Goal: Check status: Check status

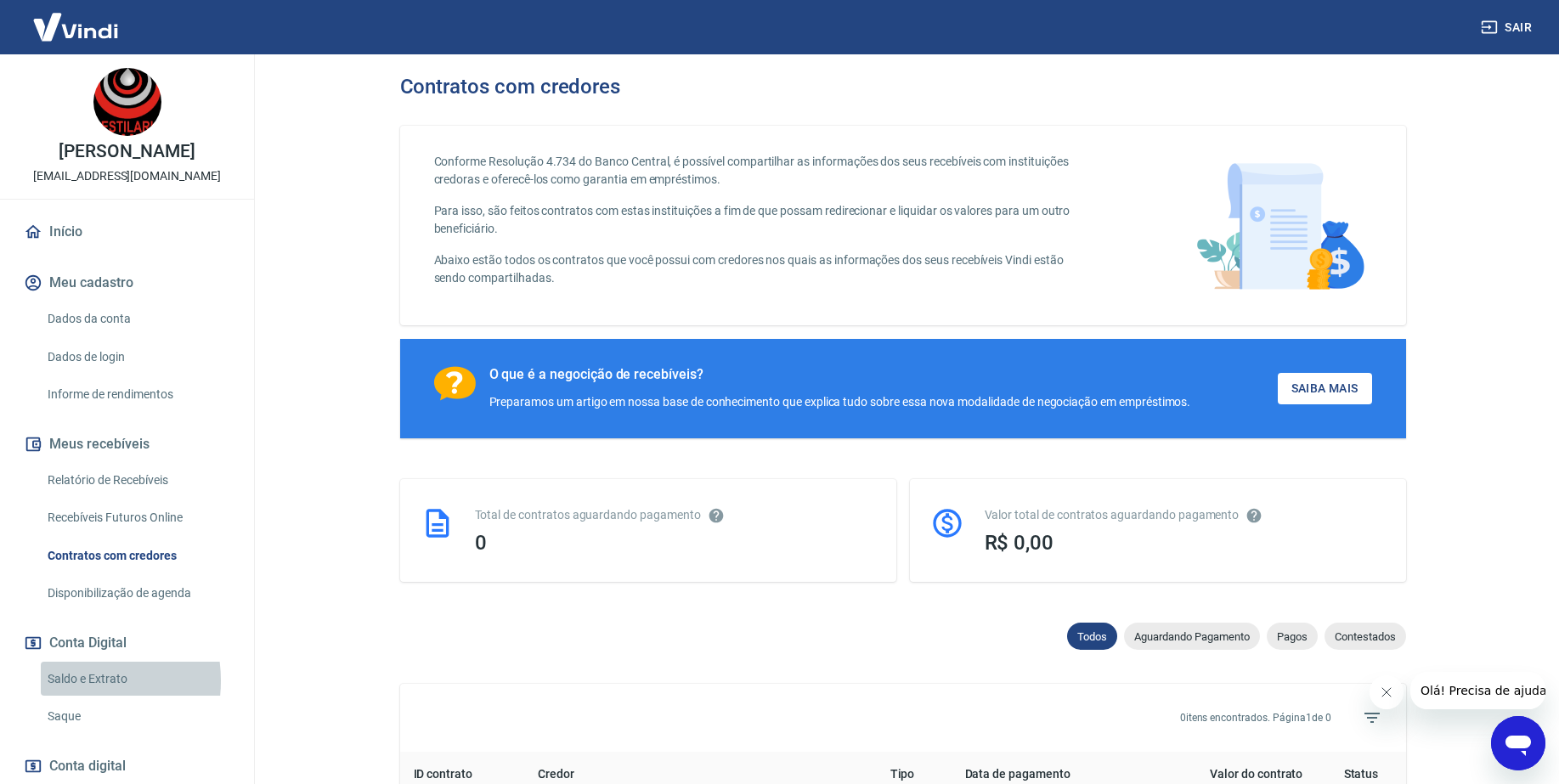
click at [66, 681] on link "Saldo e Extrato" at bounding box center [137, 679] width 193 height 35
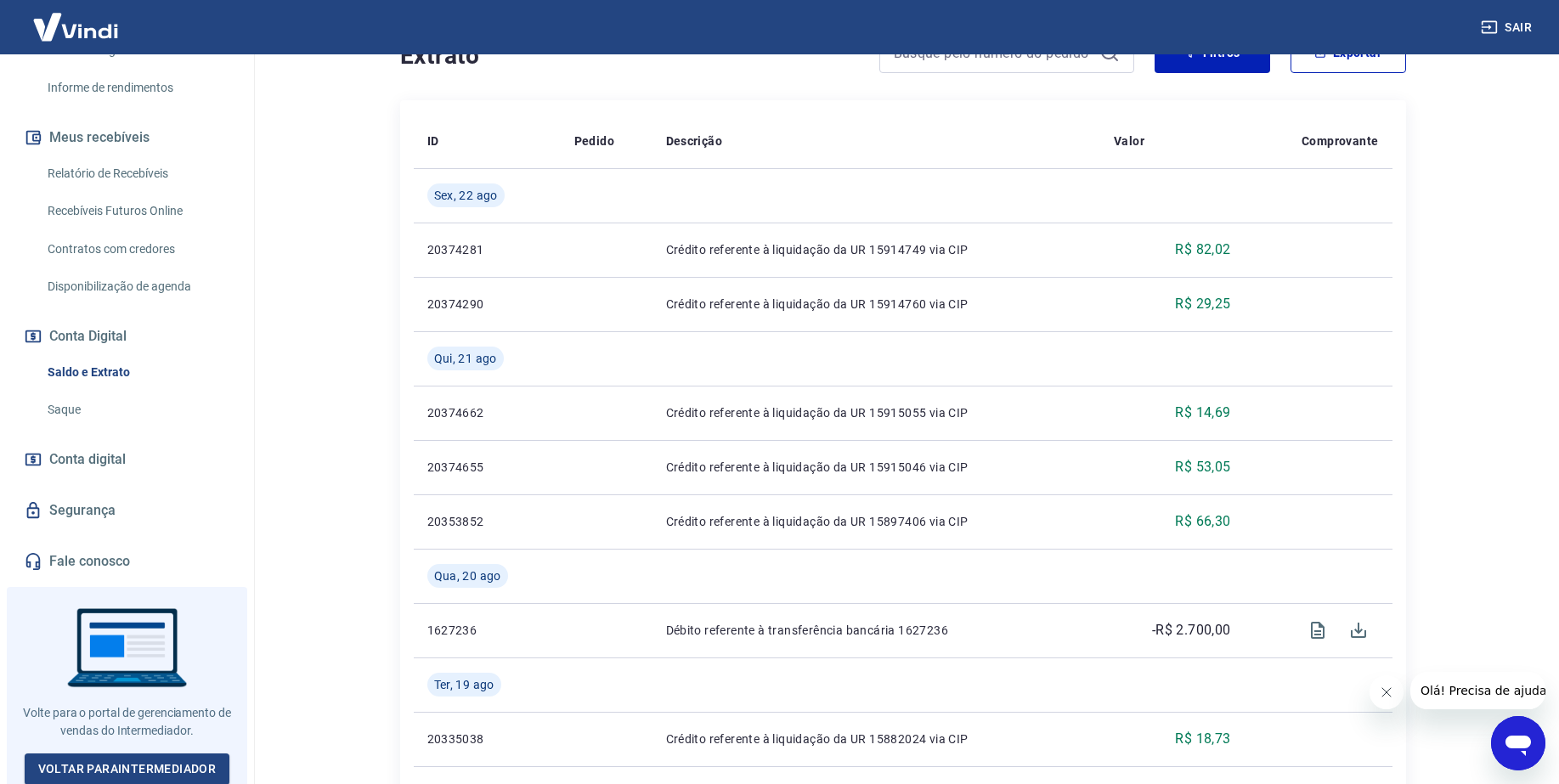
scroll to position [425, 0]
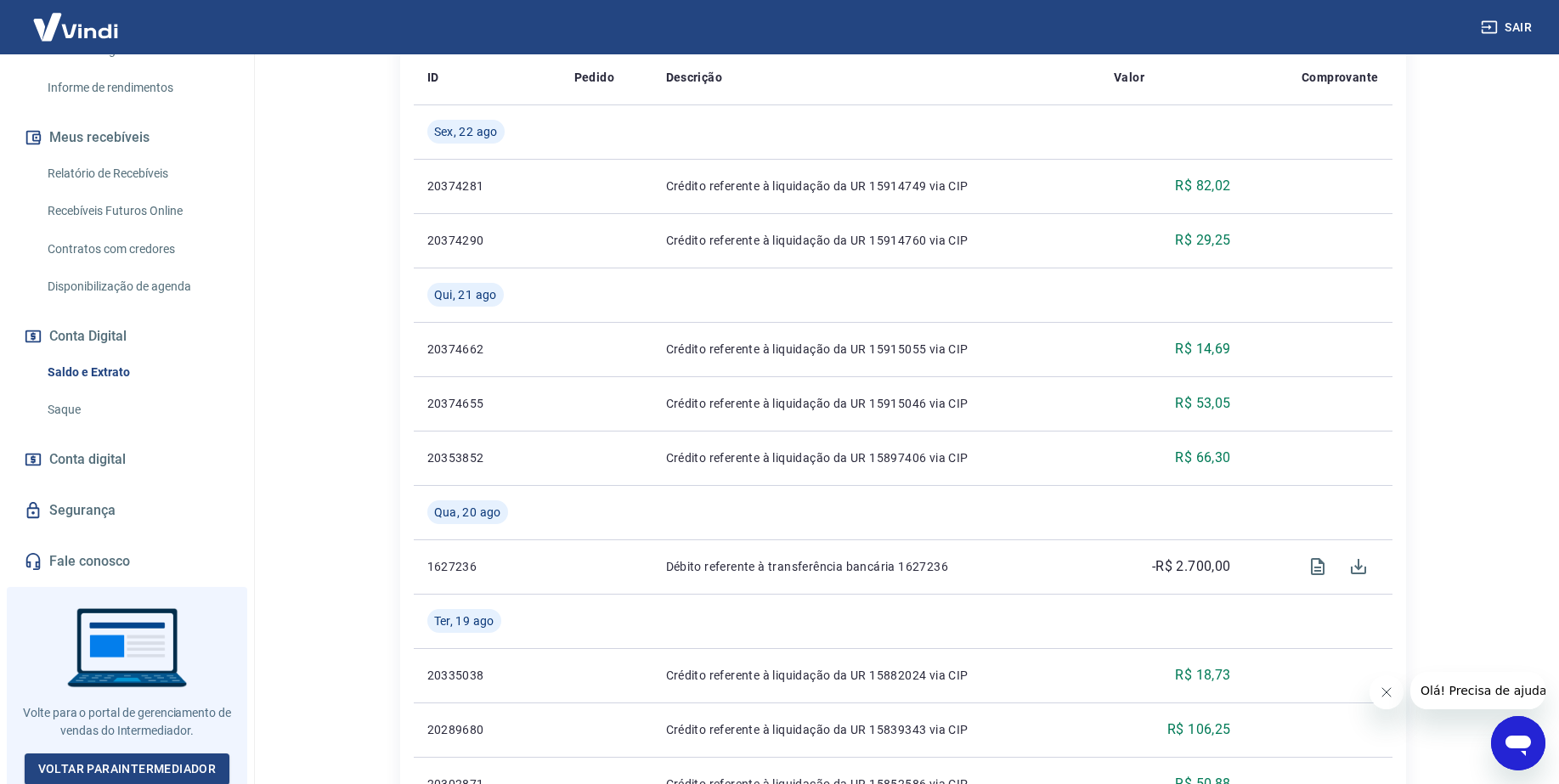
click at [73, 456] on span "Conta digital" at bounding box center [87, 460] width 77 height 24
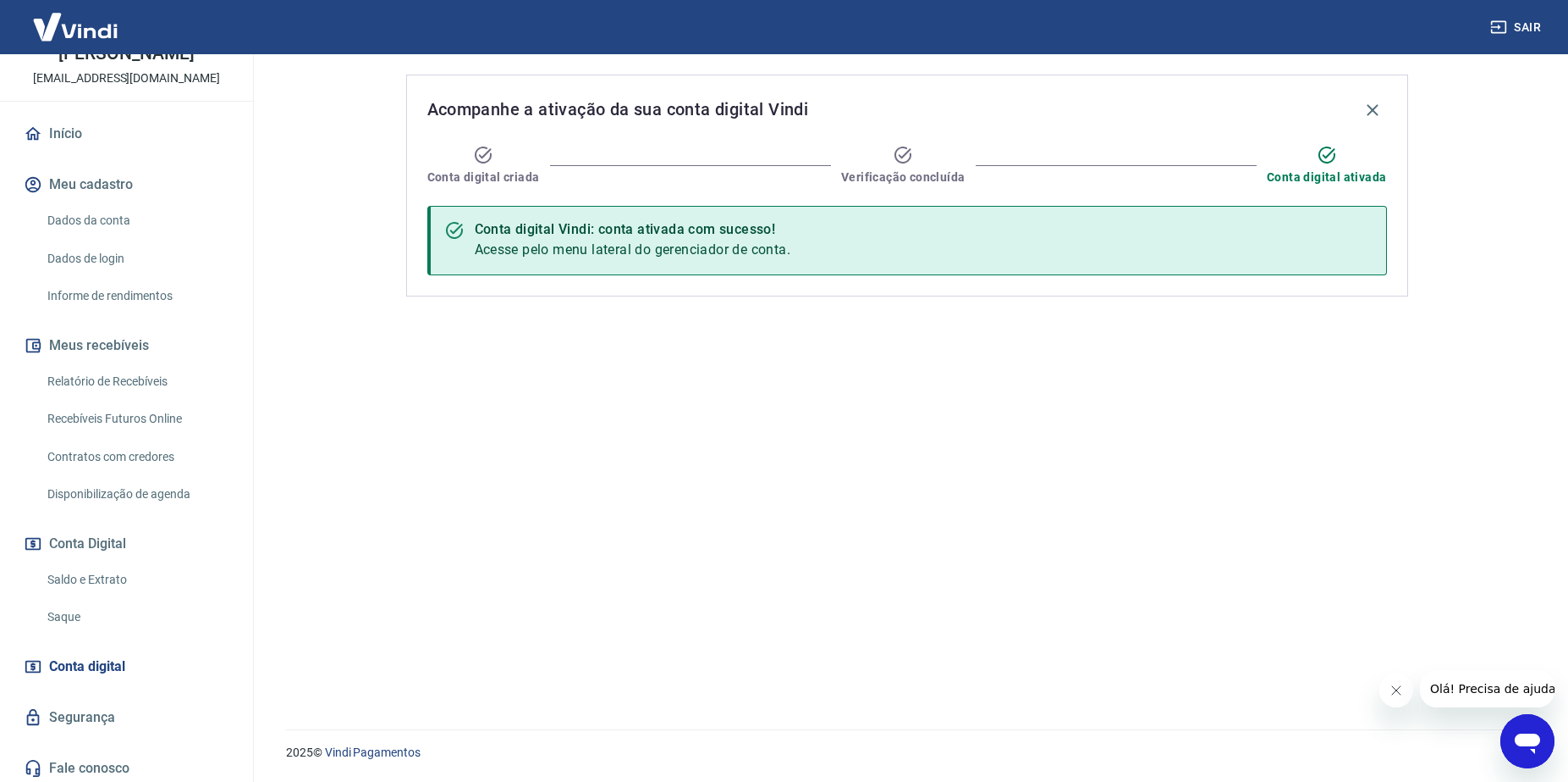
scroll to position [211, 0]
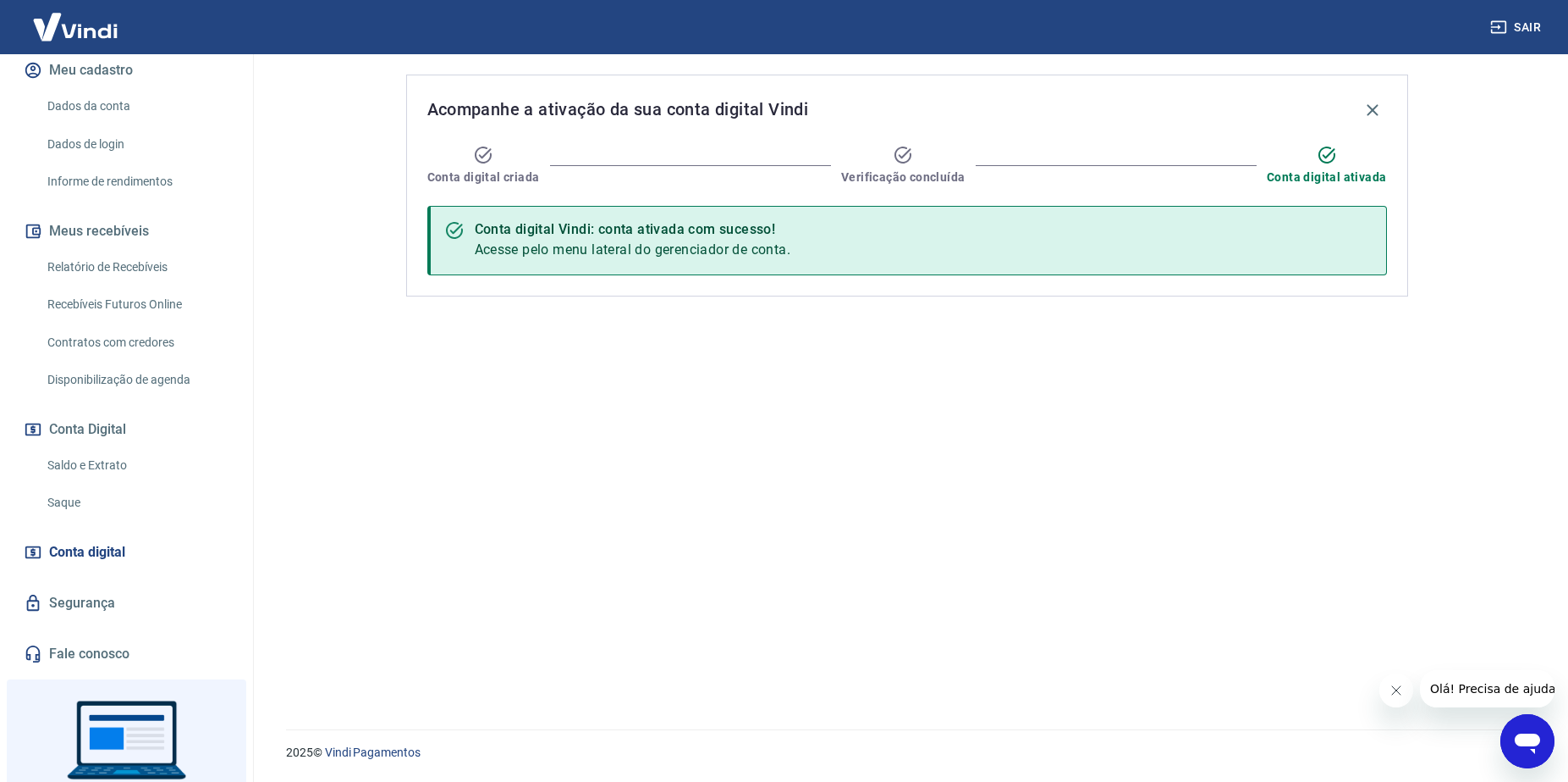
click at [99, 595] on link "Segurança" at bounding box center [126, 603] width 212 height 38
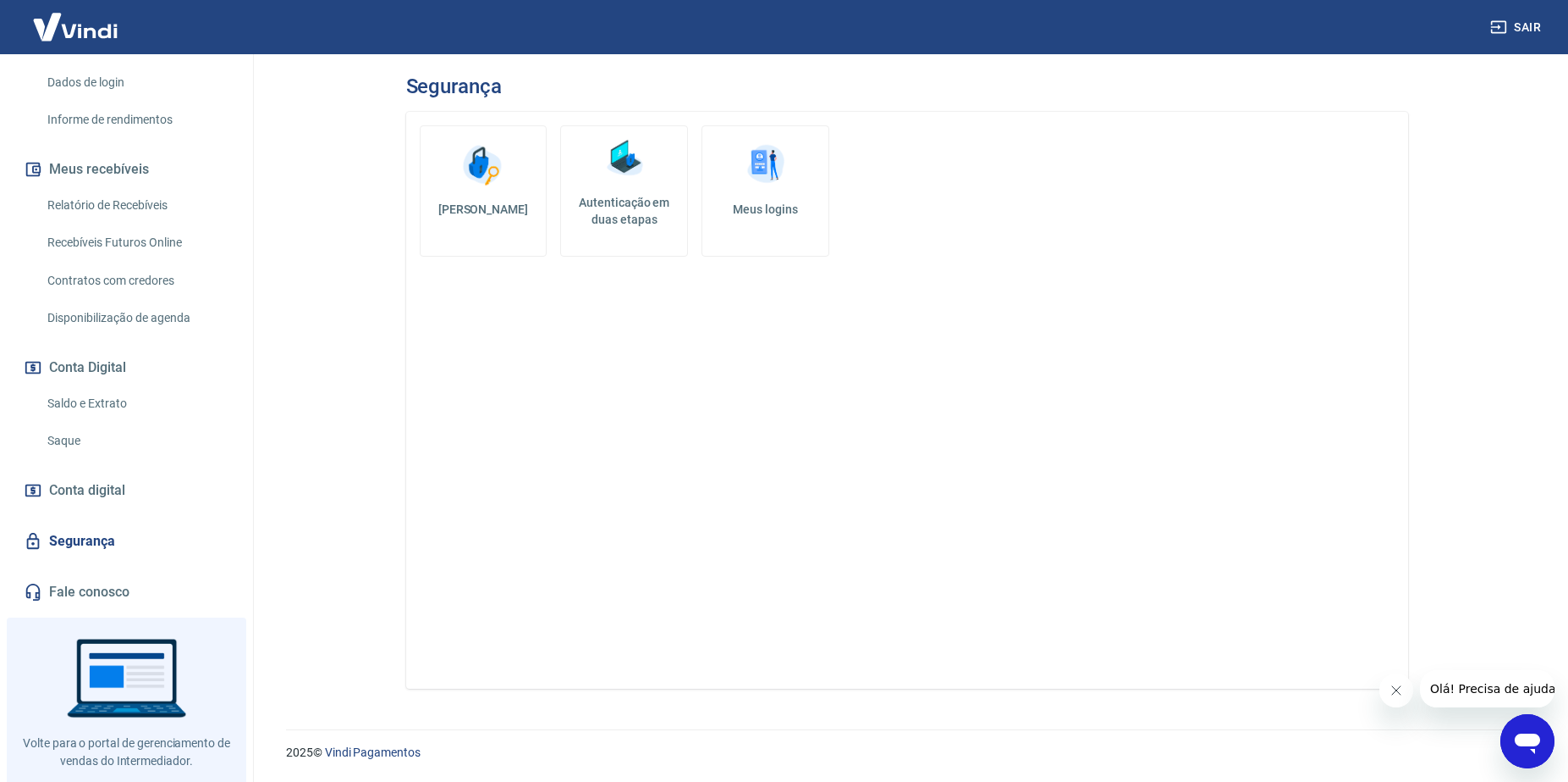
scroll to position [306, 0]
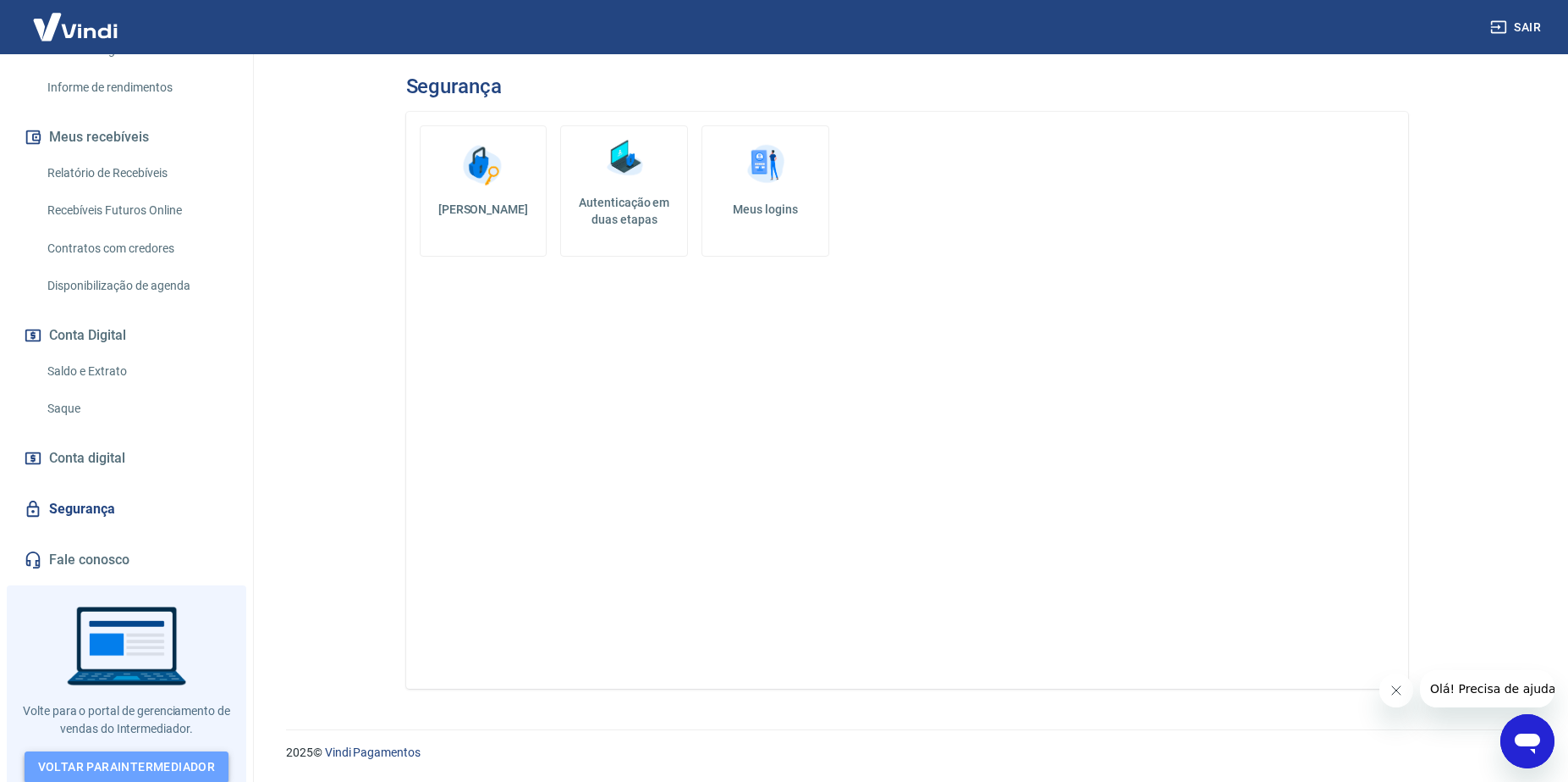
click at [107, 759] on link "Voltar para Intermediador" at bounding box center [127, 767] width 205 height 32
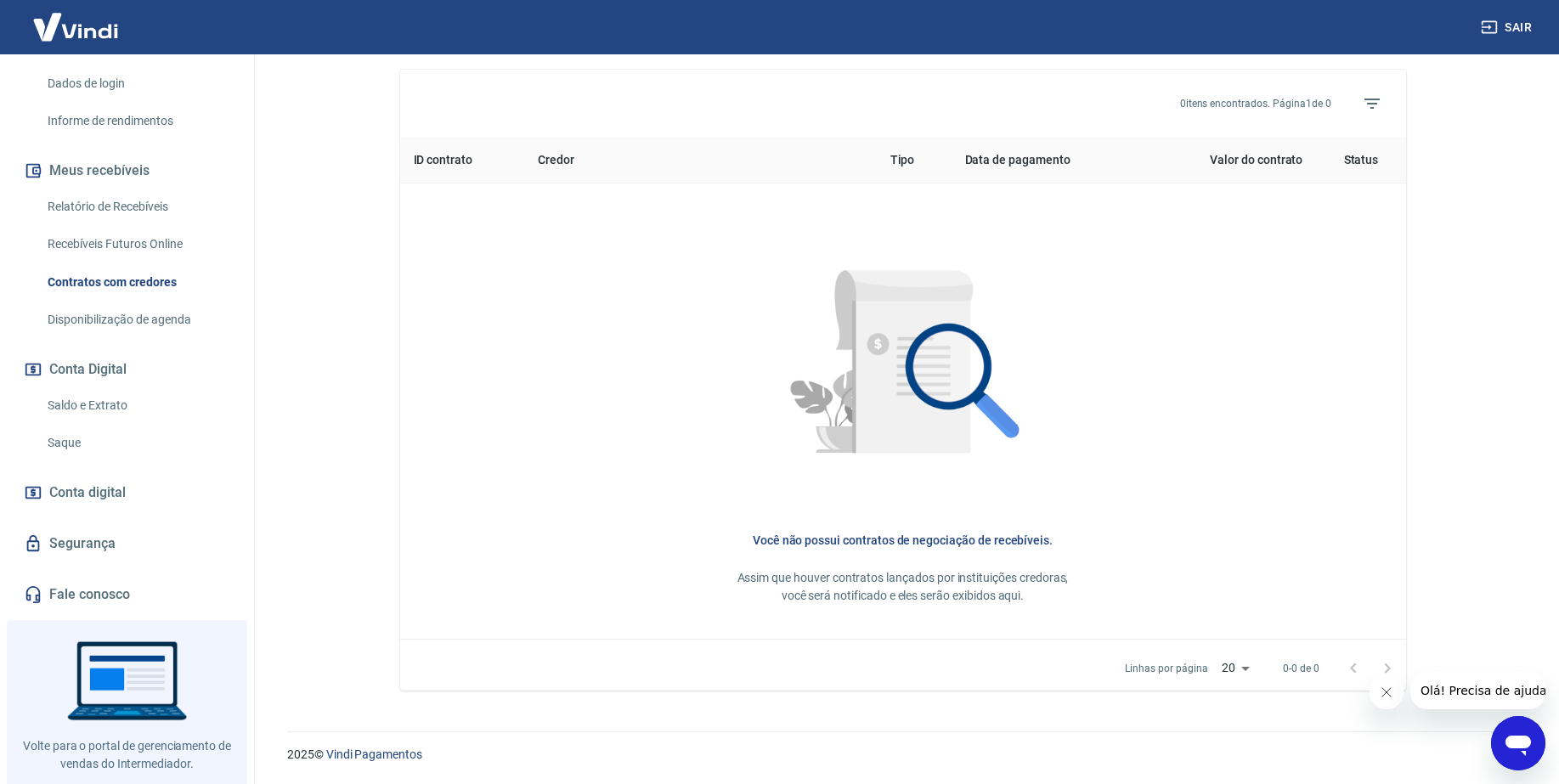
scroll to position [306, 0]
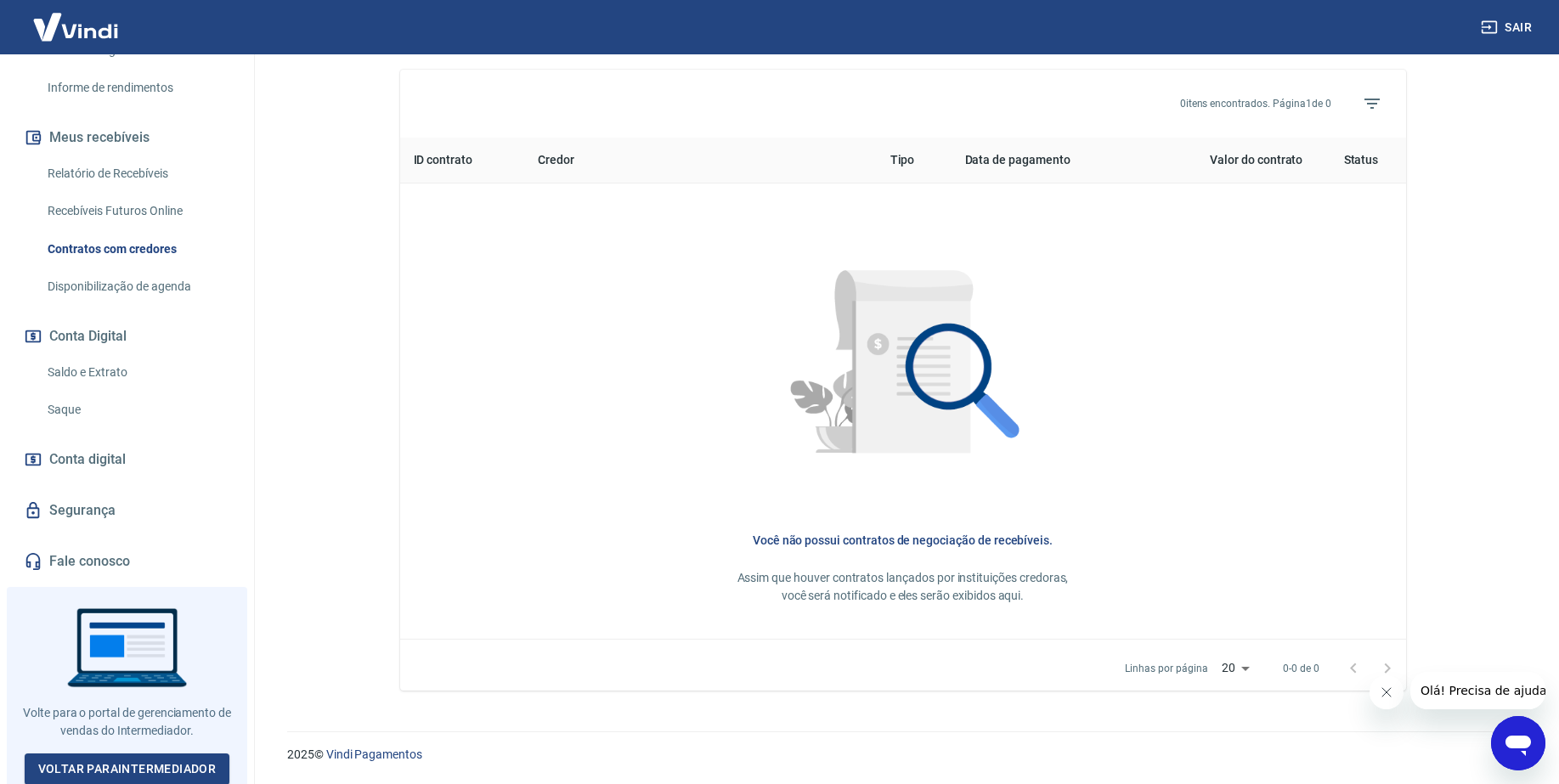
click at [86, 377] on link "Saldo e Extrato" at bounding box center [137, 372] width 193 height 35
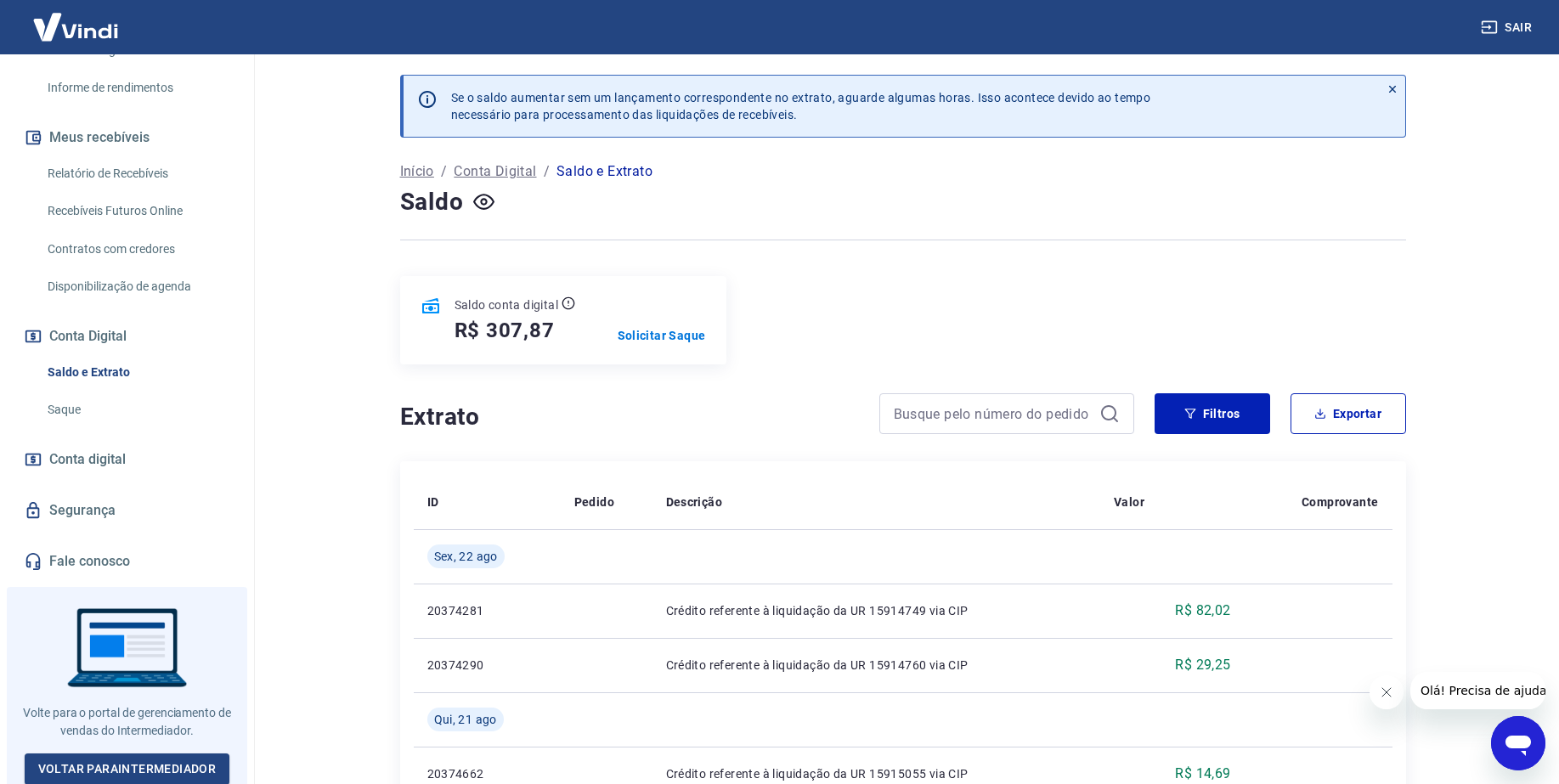
click at [1218, 335] on div "Saldo conta digital R$ 307,87 Solicitar Saque" at bounding box center [903, 319] width 1005 height 89
click at [1201, 408] on button "Filtros" at bounding box center [1213, 413] width 115 height 41
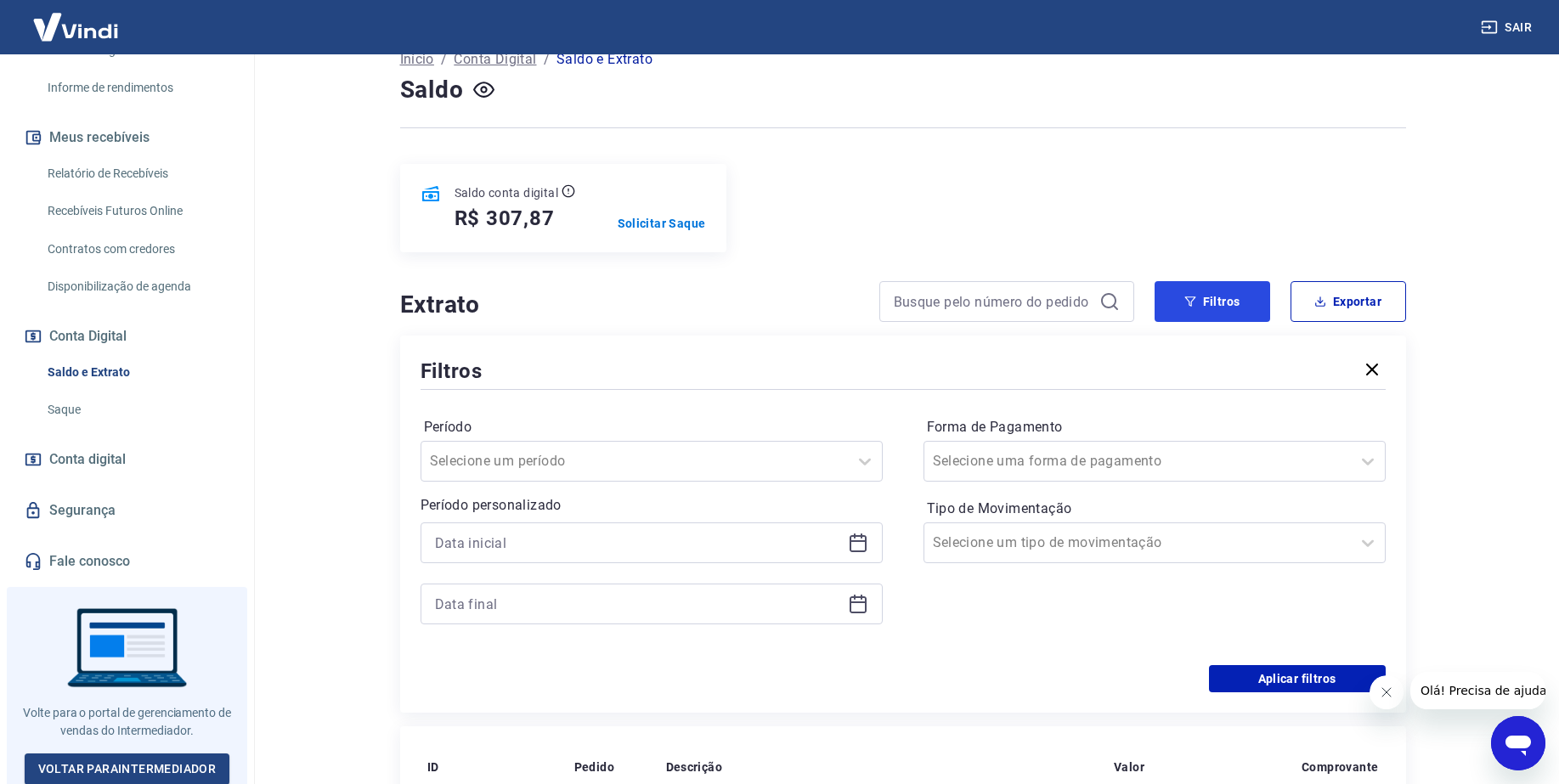
scroll to position [318, 0]
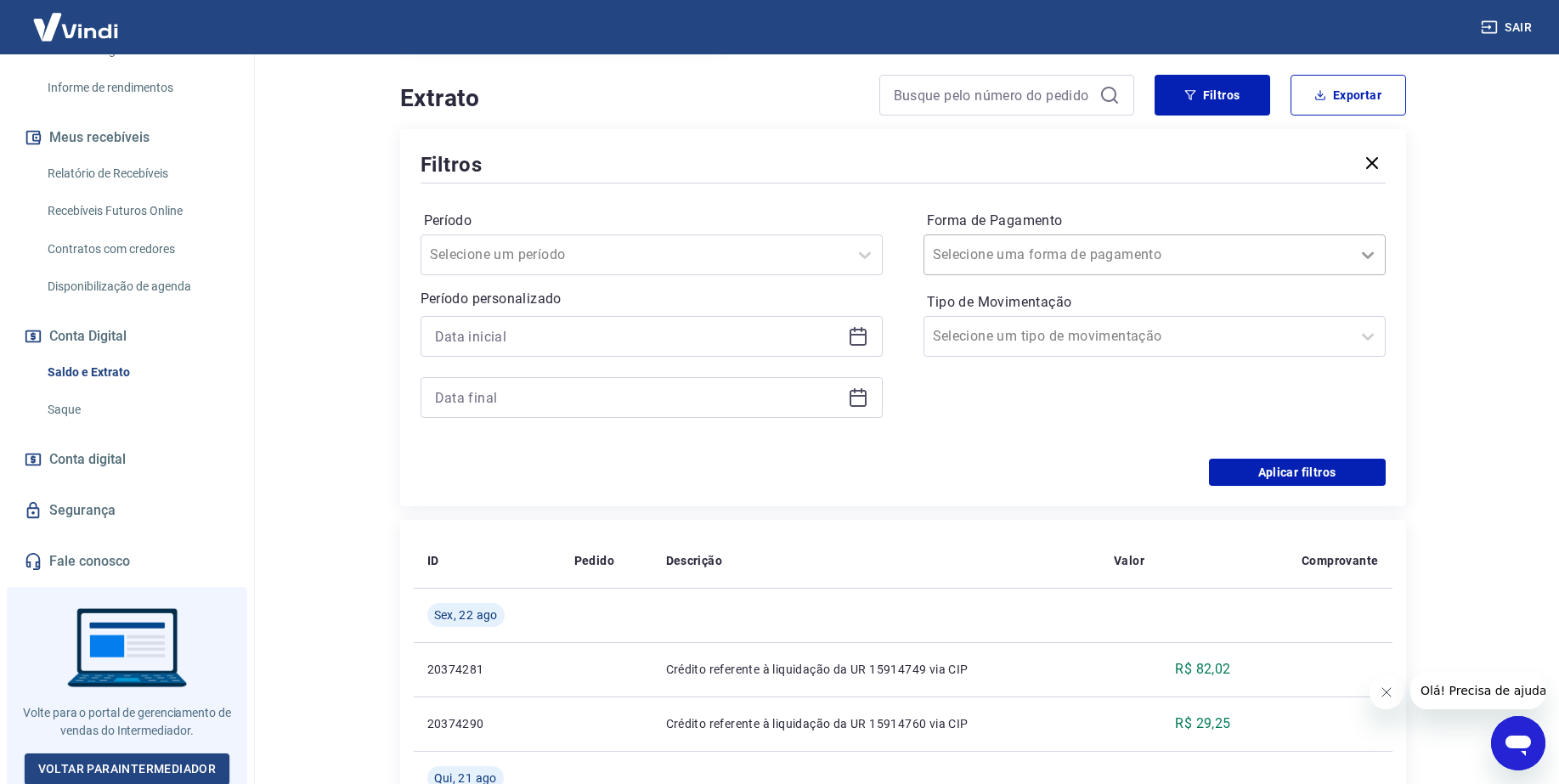
click at [1367, 247] on icon at bounding box center [1368, 255] width 20 height 20
click at [826, 453] on div "Período Selecione um período Período personalizado Forma de Pagamento Selecione…" at bounding box center [902, 322] width 965 height 272
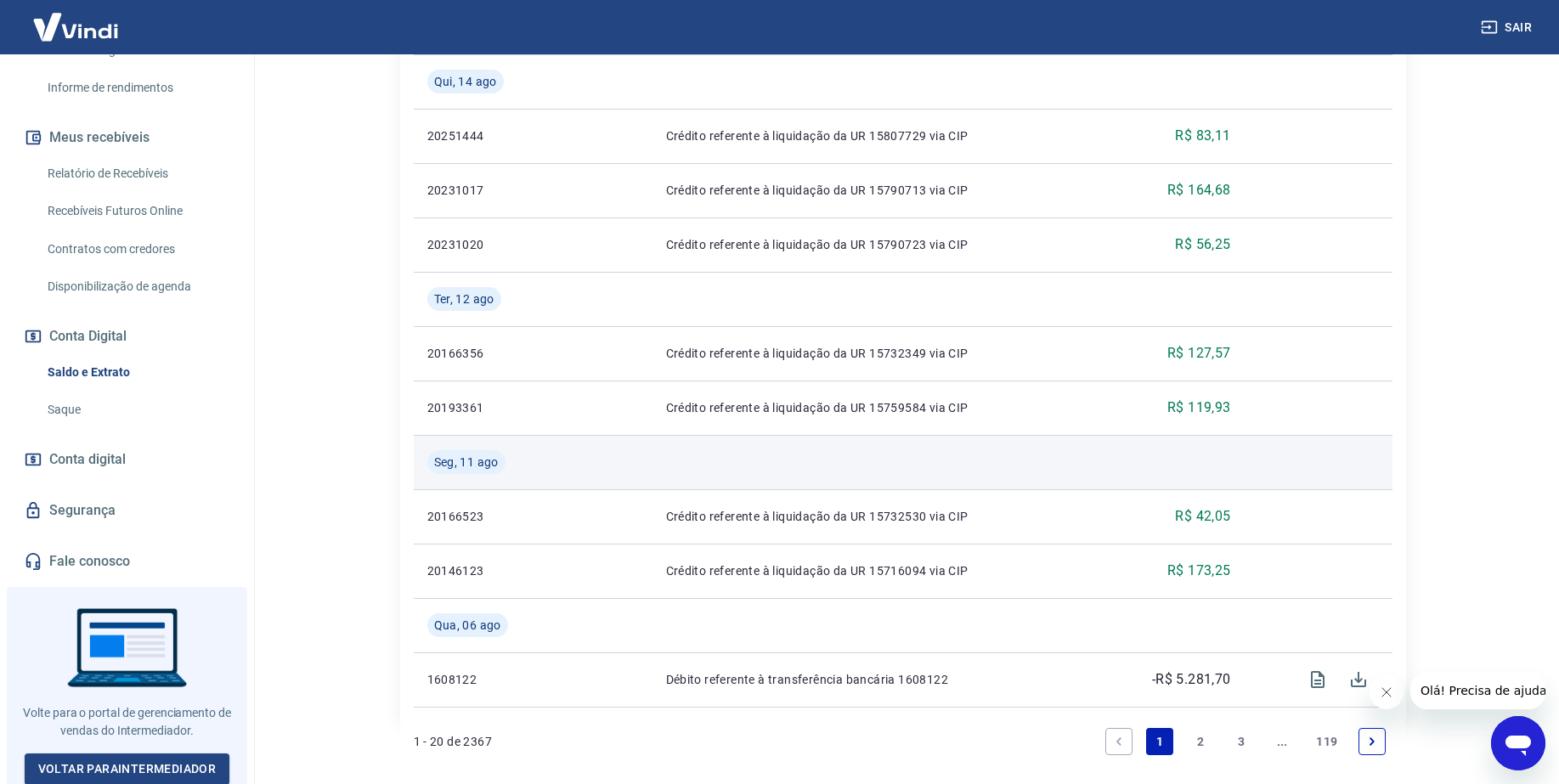
scroll to position [1702, 0]
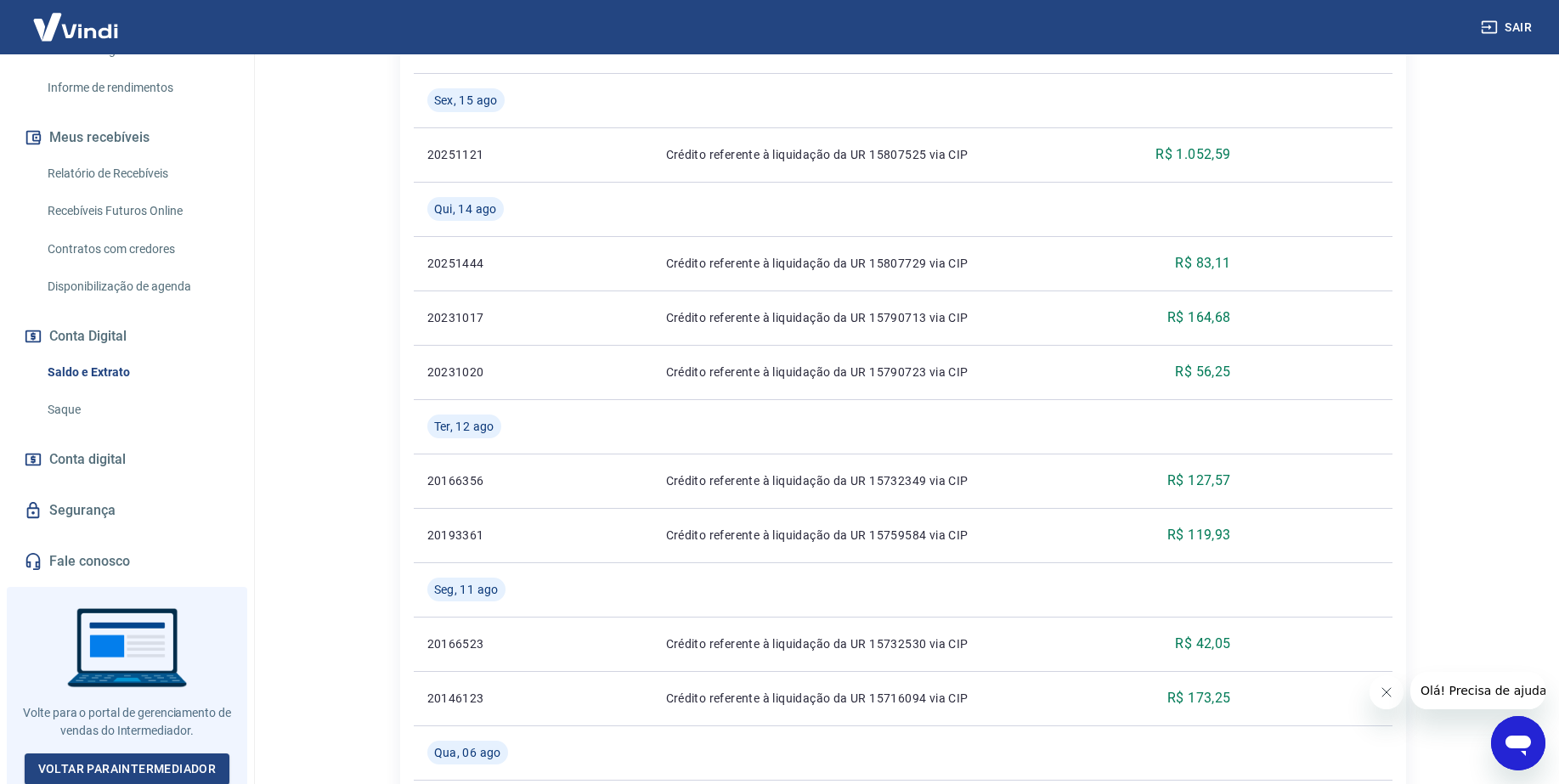
click at [77, 455] on span "Conta digital" at bounding box center [87, 460] width 77 height 24
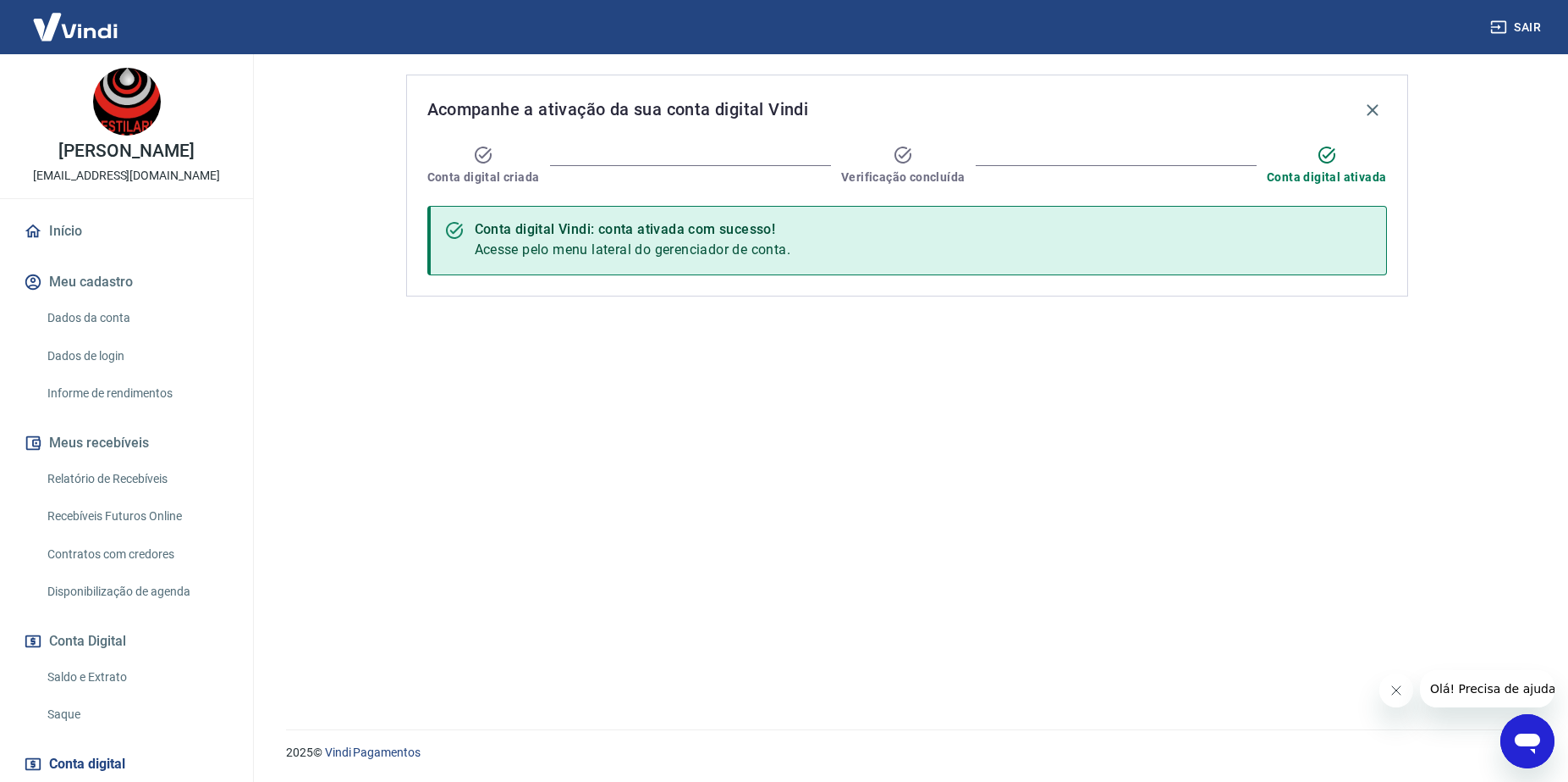
click at [82, 473] on link "Relatório de Recebíveis" at bounding box center [137, 478] width 192 height 35
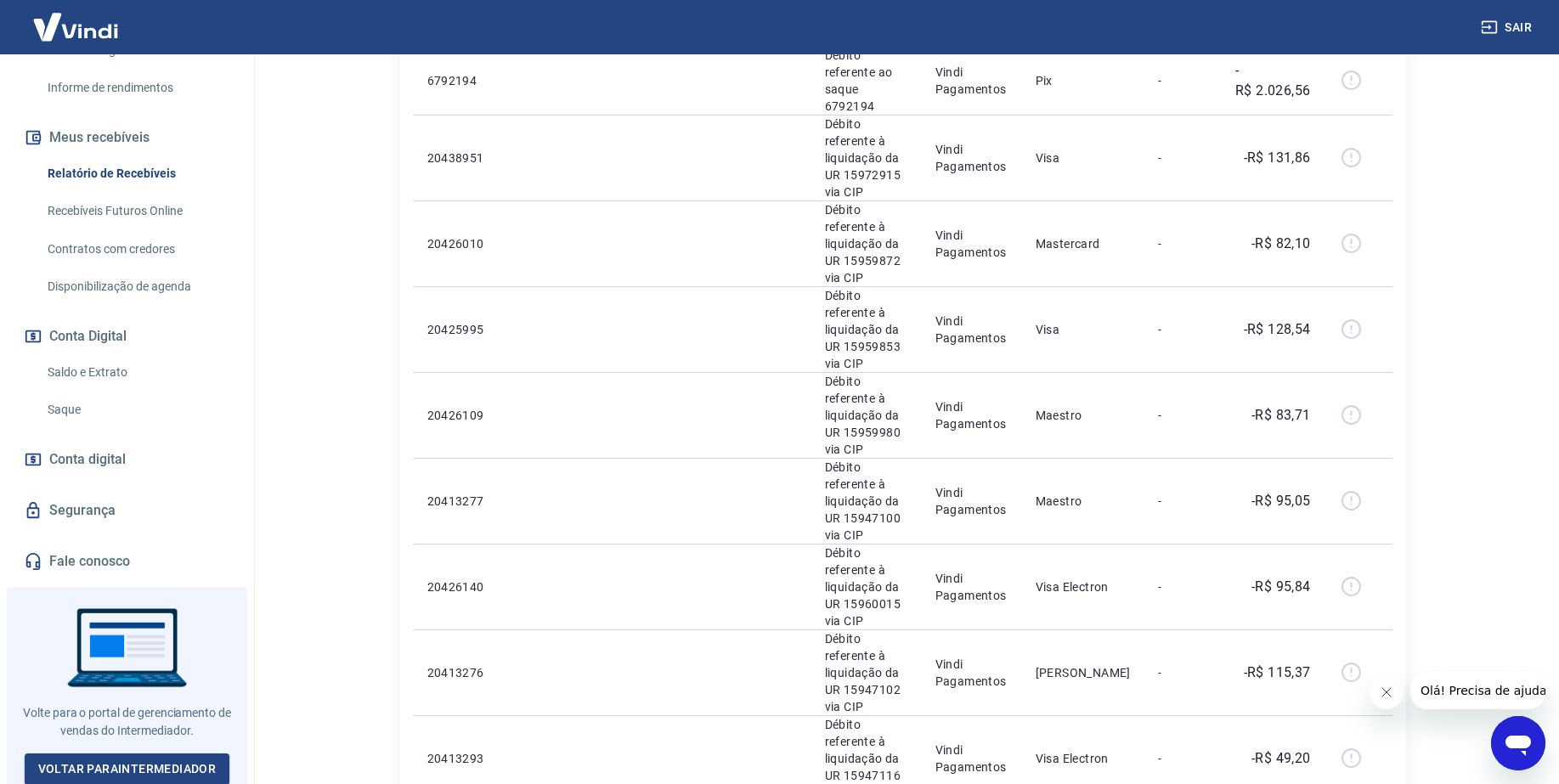
scroll to position [637, 0]
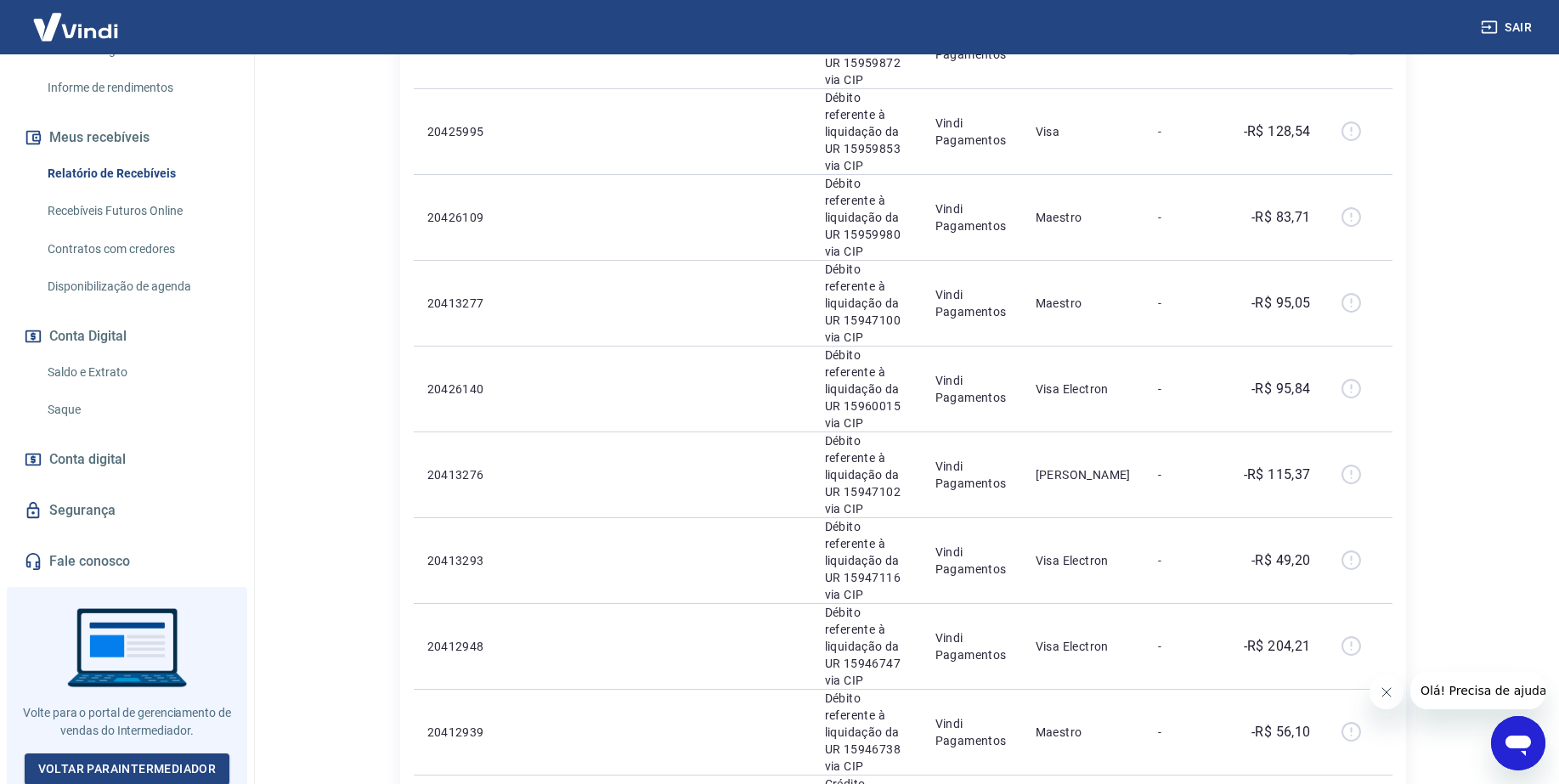
click at [85, 450] on span "Conta digital" at bounding box center [87, 460] width 77 height 24
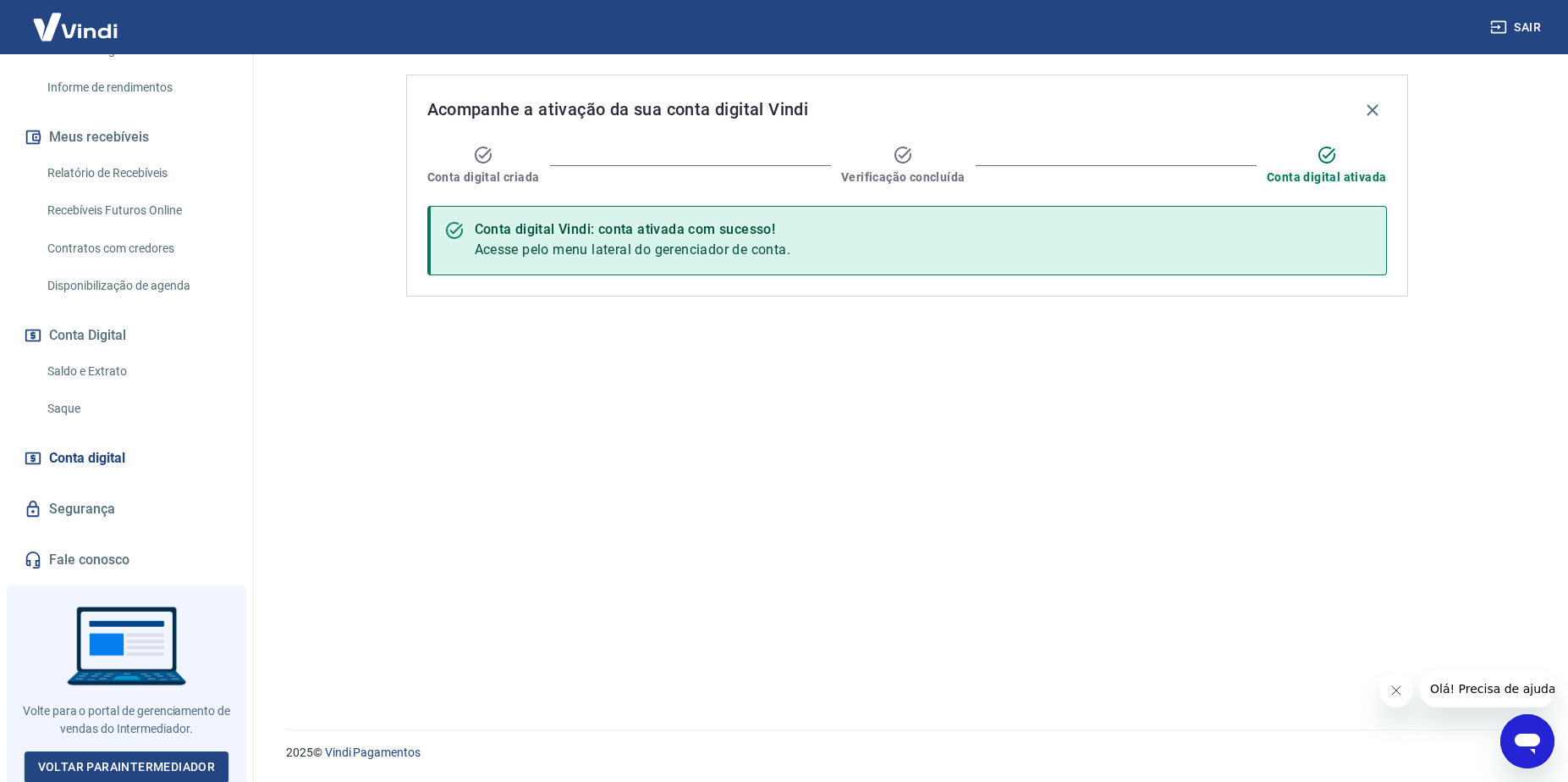
click at [77, 365] on link "Saldo e Extrato" at bounding box center [137, 371] width 192 height 35
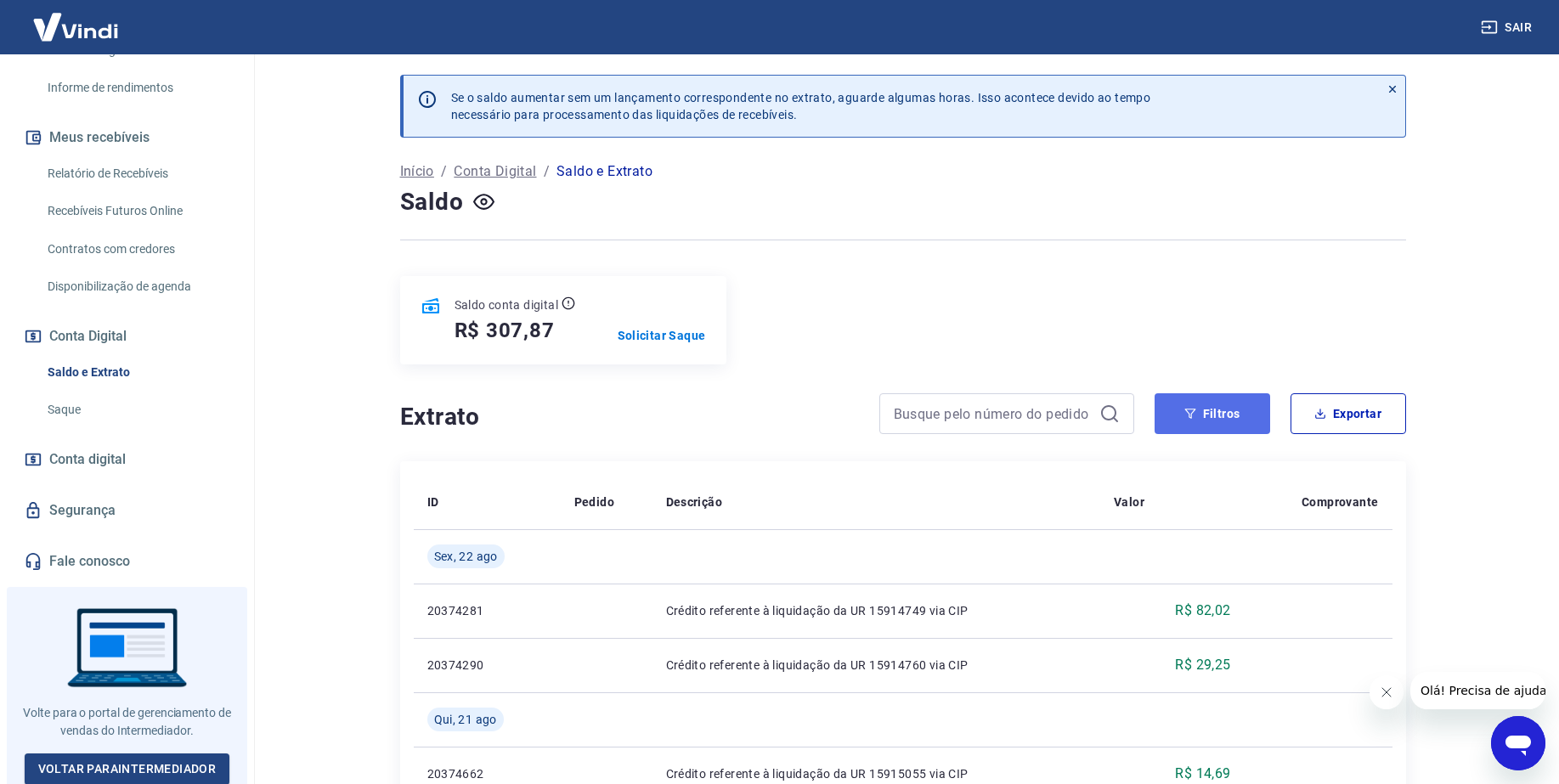
click at [1222, 408] on button "Filtros" at bounding box center [1213, 413] width 115 height 41
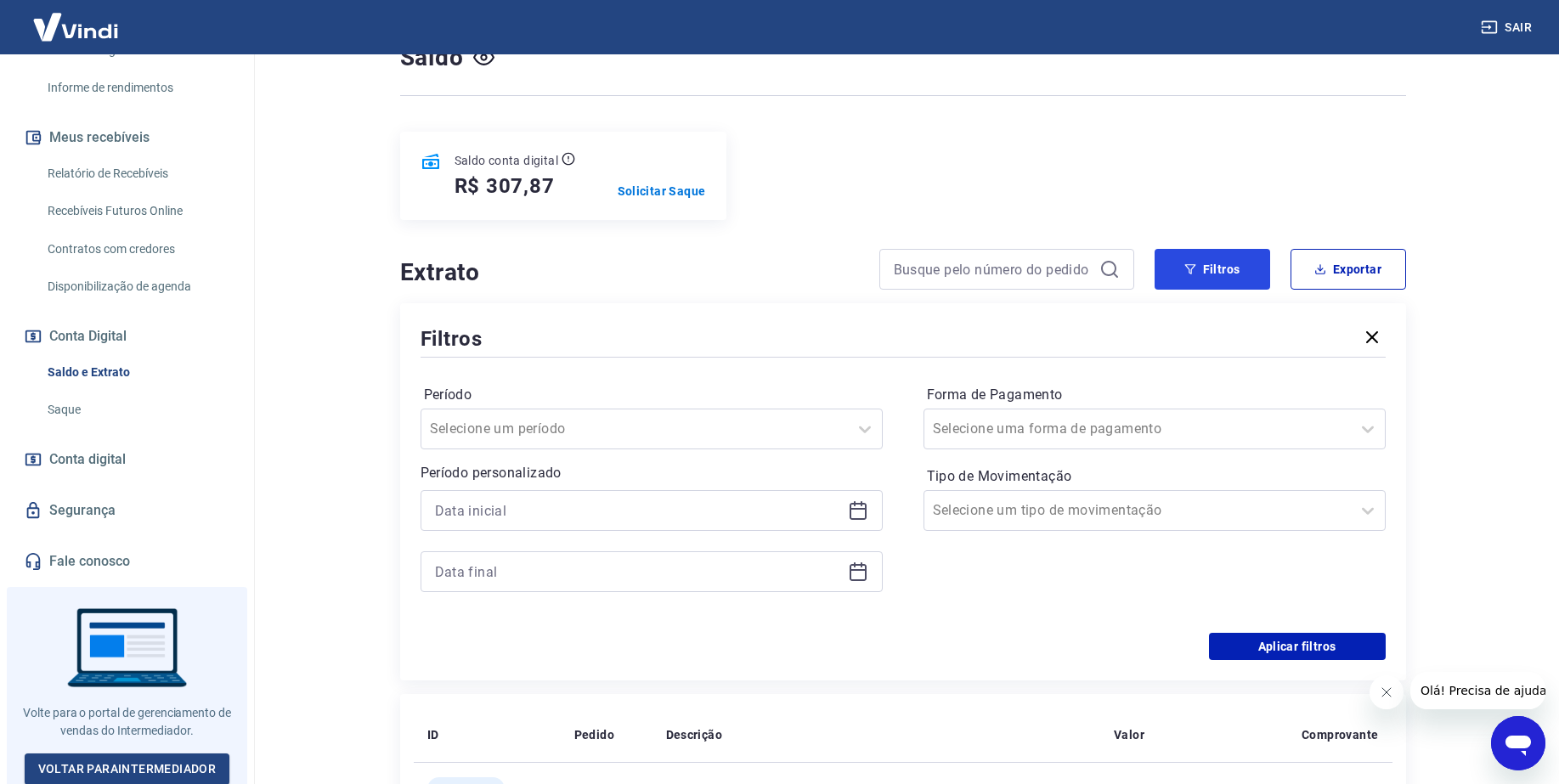
scroll to position [318, 0]
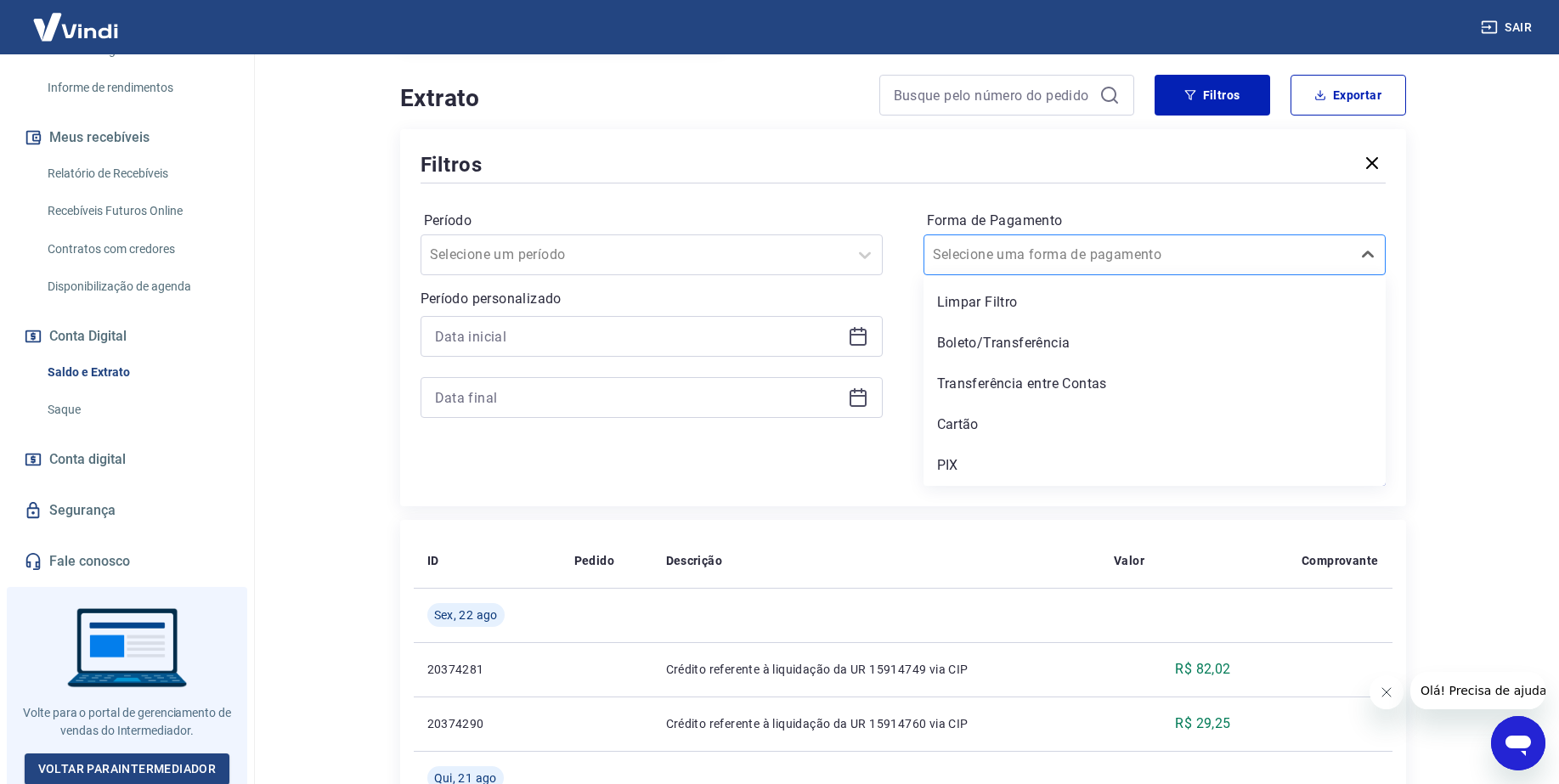
click at [1024, 251] on input "Forma de Pagamento" at bounding box center [1018, 255] width 171 height 20
click at [964, 417] on div "Cartão" at bounding box center [1155, 425] width 462 height 34
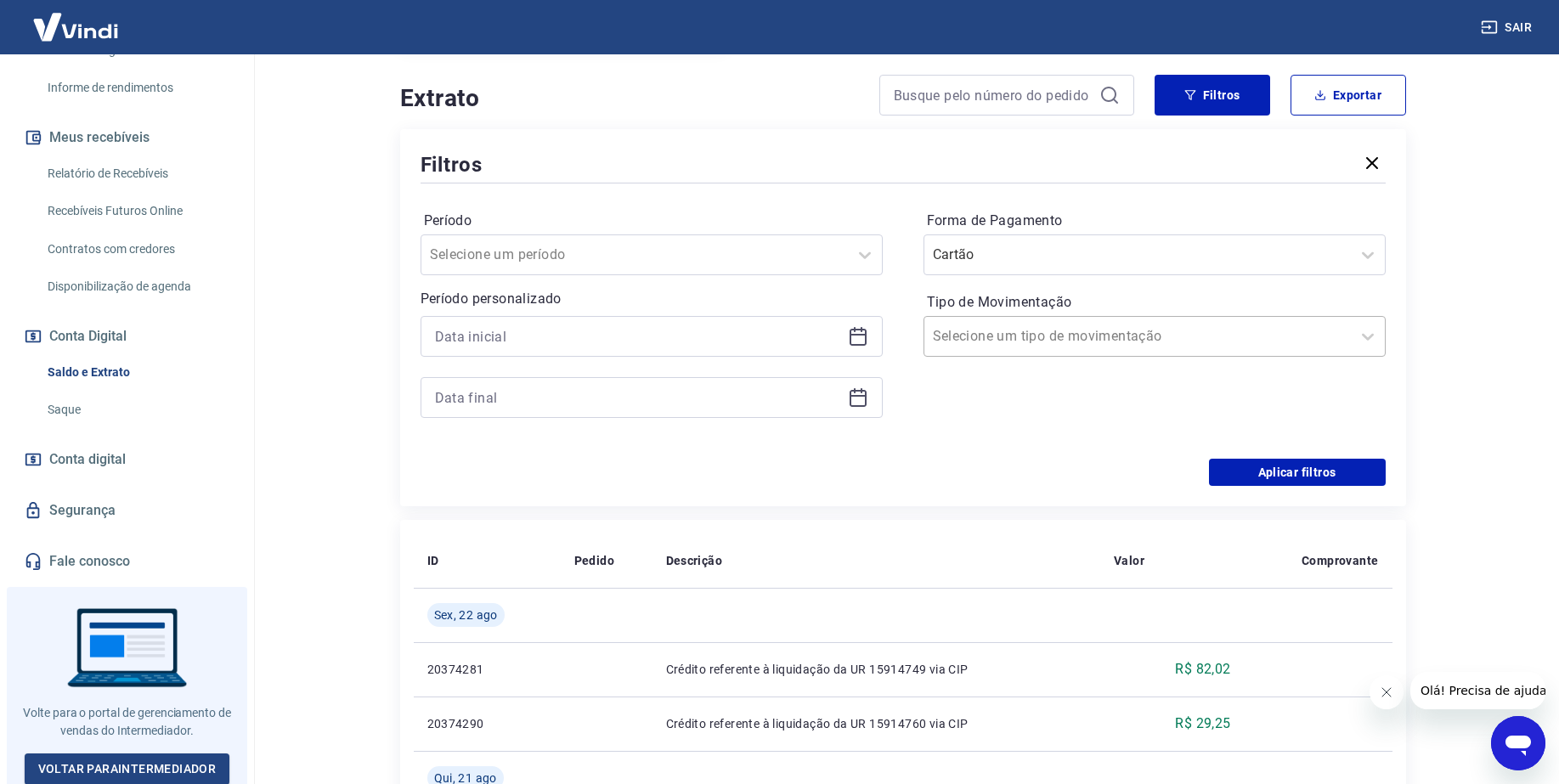
click at [1125, 337] on div at bounding box center [1137, 336] width 409 height 24
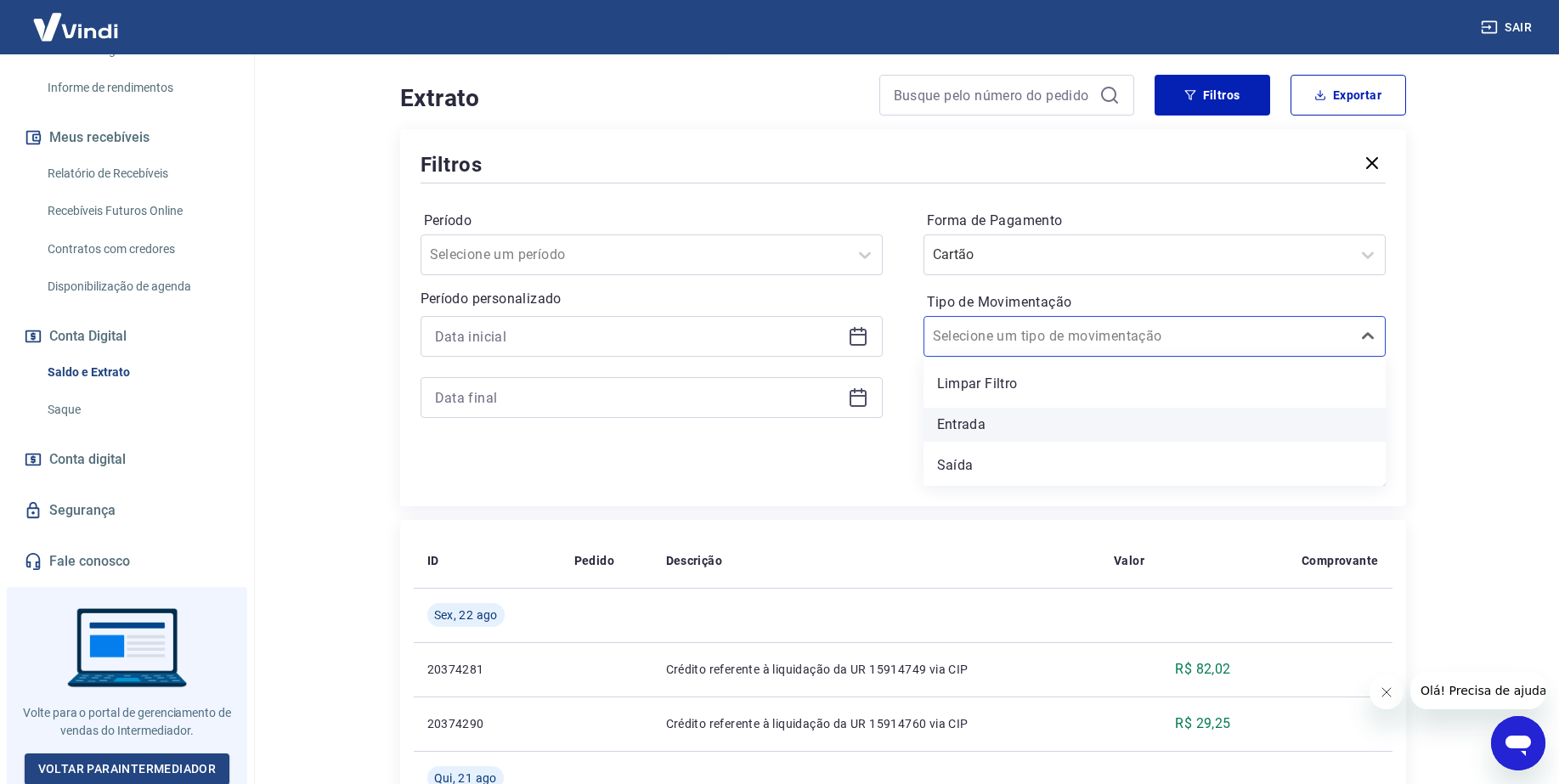
click at [980, 426] on div "Entrada" at bounding box center [1155, 425] width 462 height 34
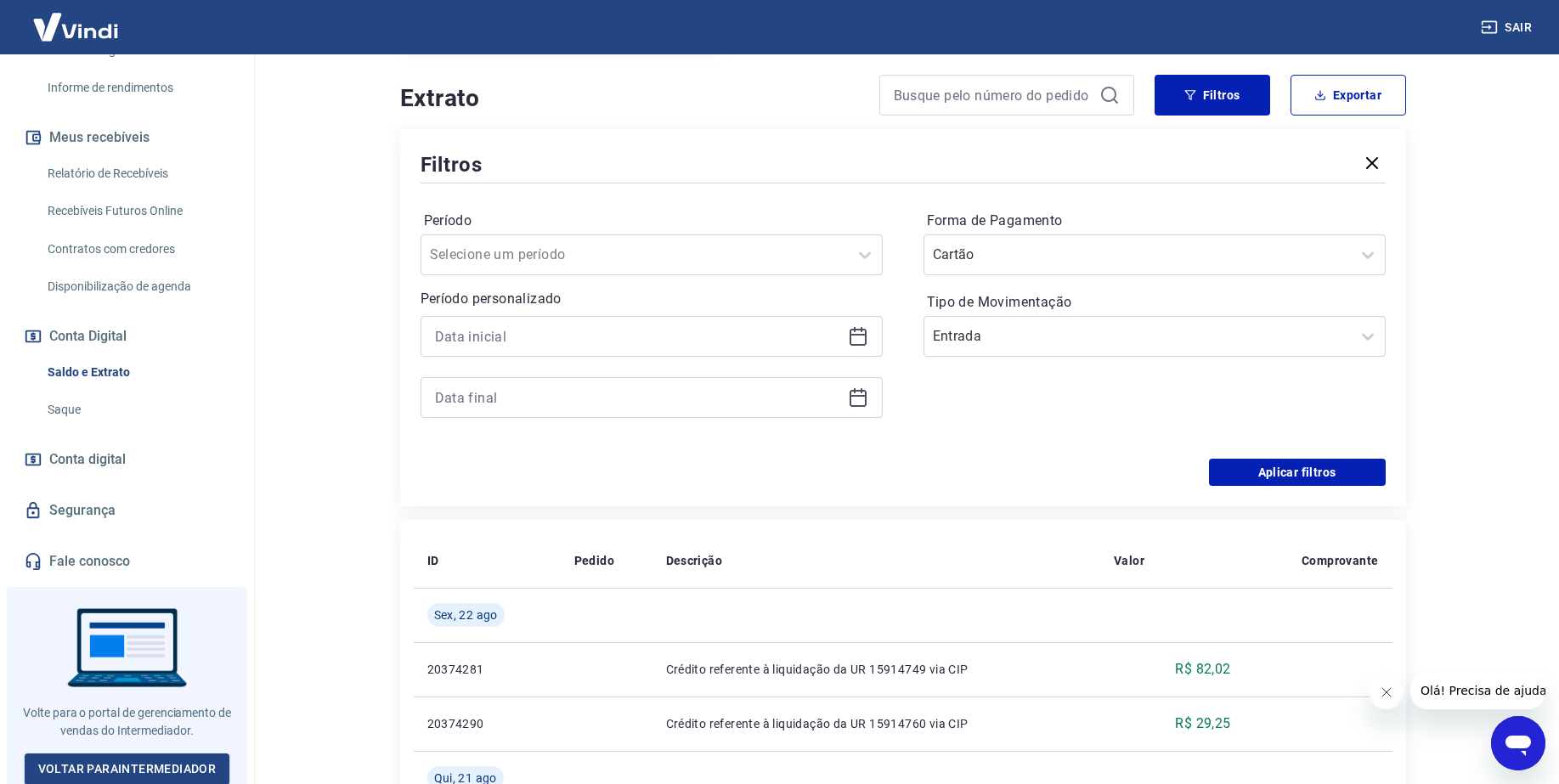
click at [860, 339] on icon at bounding box center [858, 336] width 20 height 20
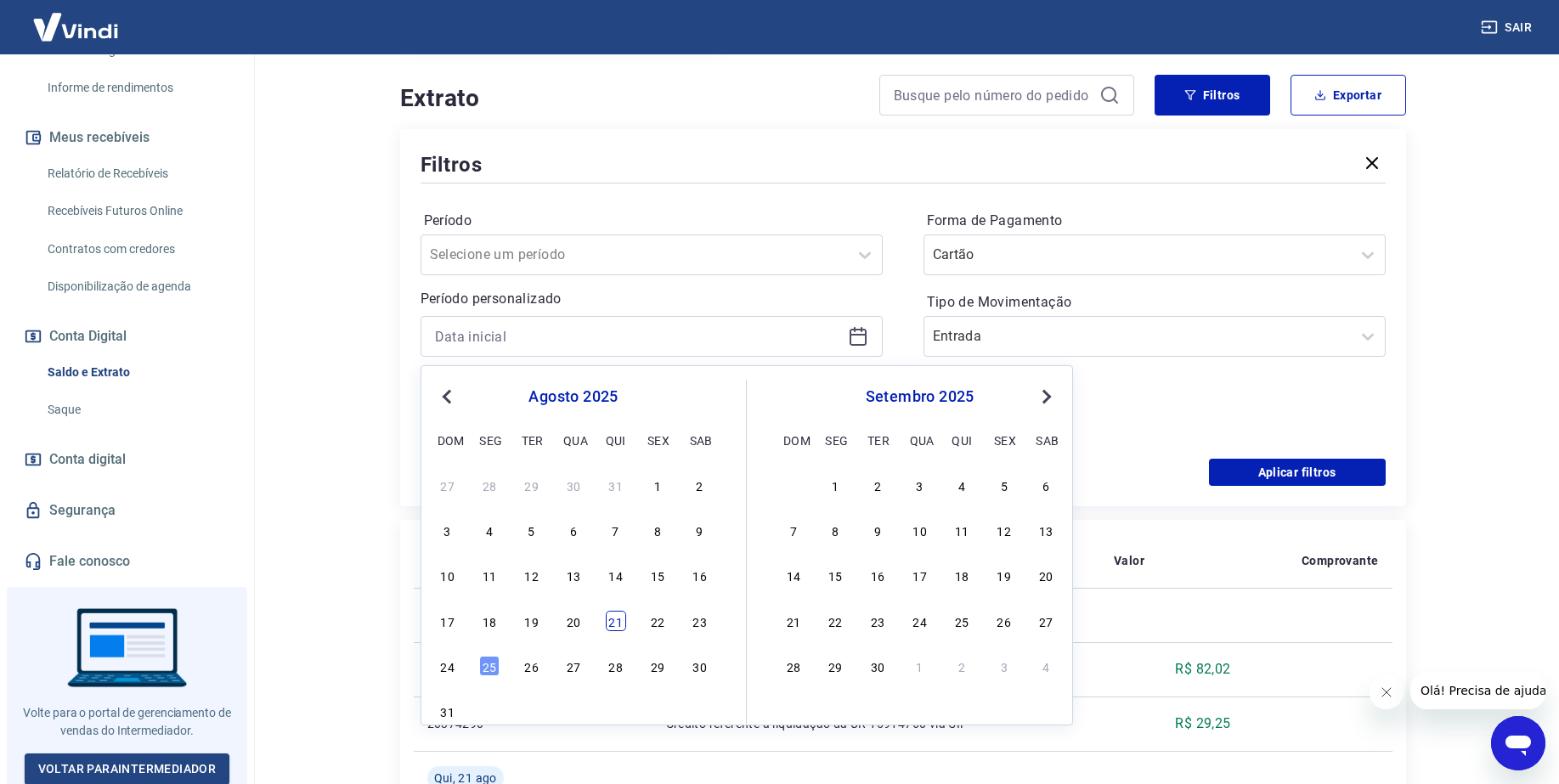
click at [617, 614] on div "21" at bounding box center [615, 621] width 20 height 20
type input "[DATE]"
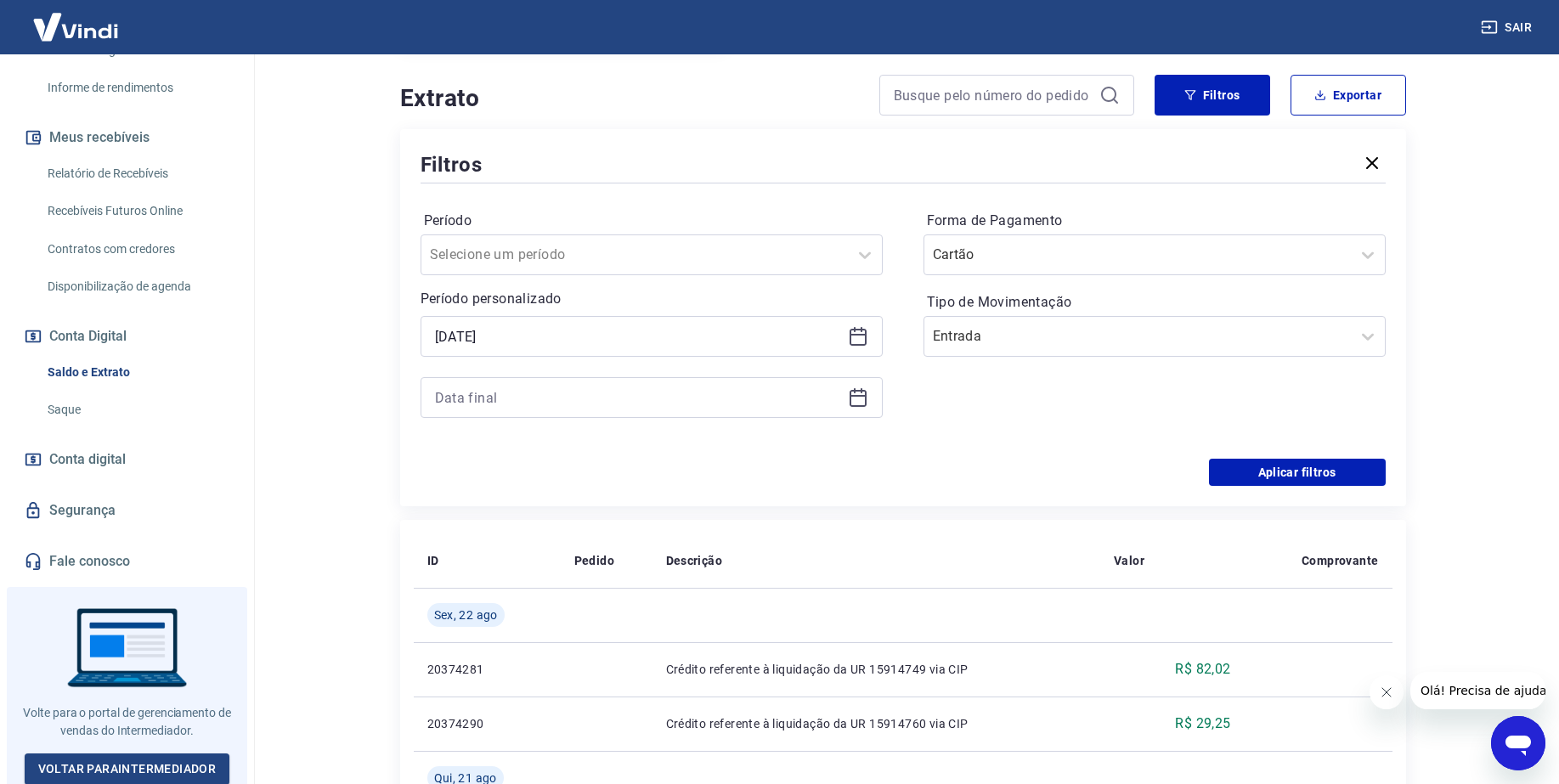
click at [859, 399] on icon at bounding box center [858, 397] width 20 height 20
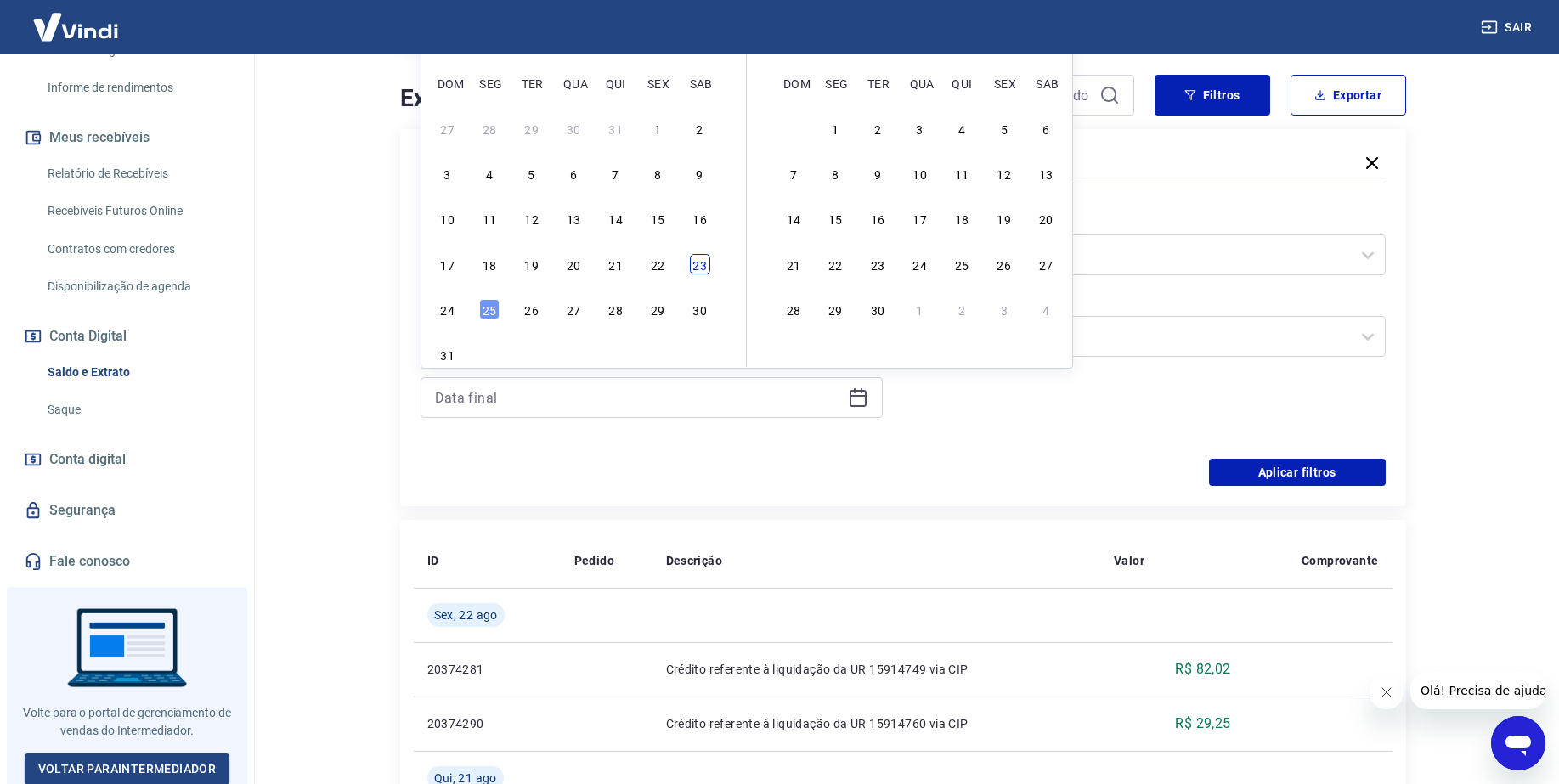
click at [702, 264] on div "23" at bounding box center [700, 264] width 20 height 20
type input "[DATE]"
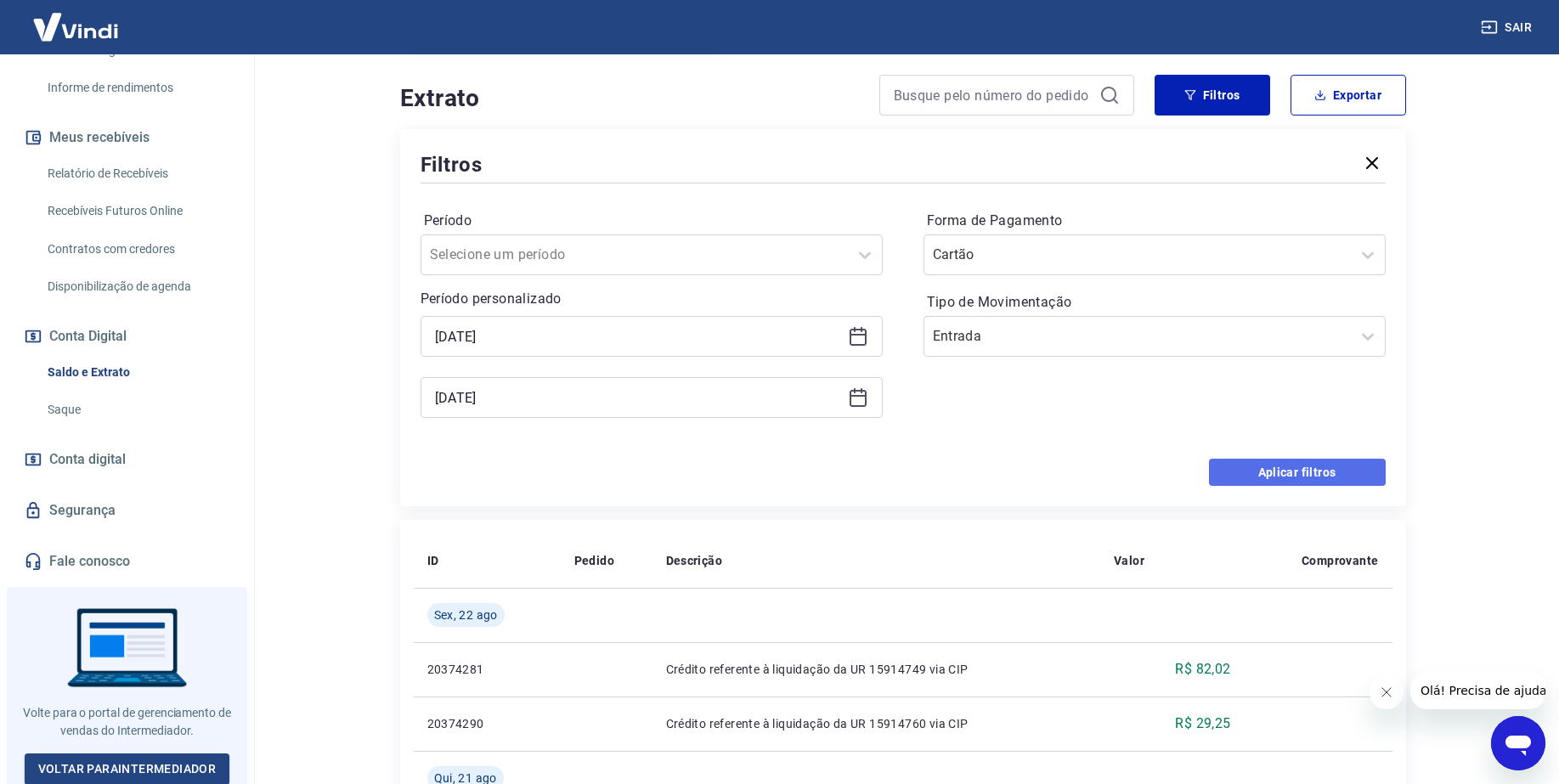
click at [1244, 478] on button "Aplicar filtros" at bounding box center [1297, 472] width 177 height 27
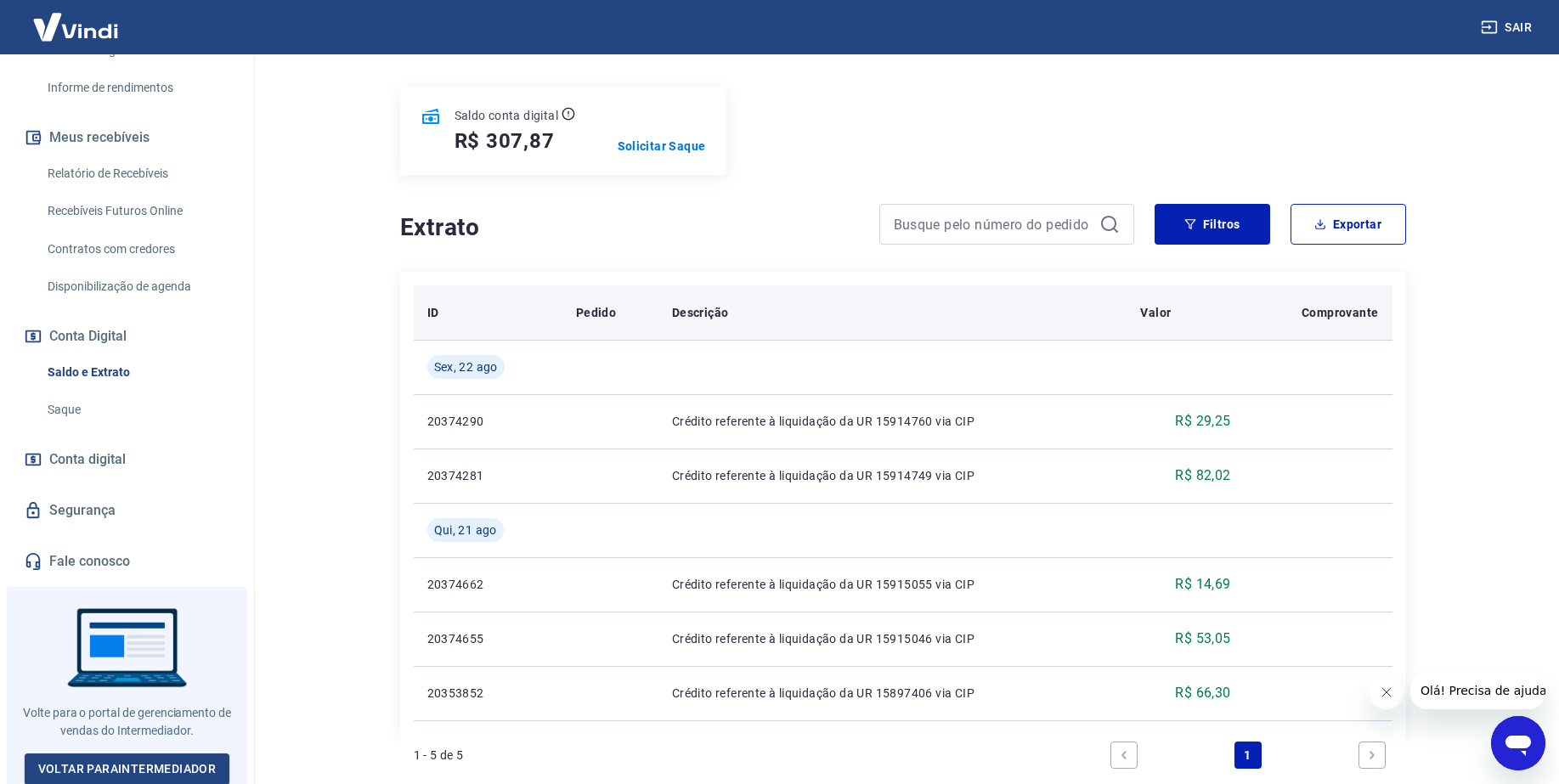
scroll to position [76, 0]
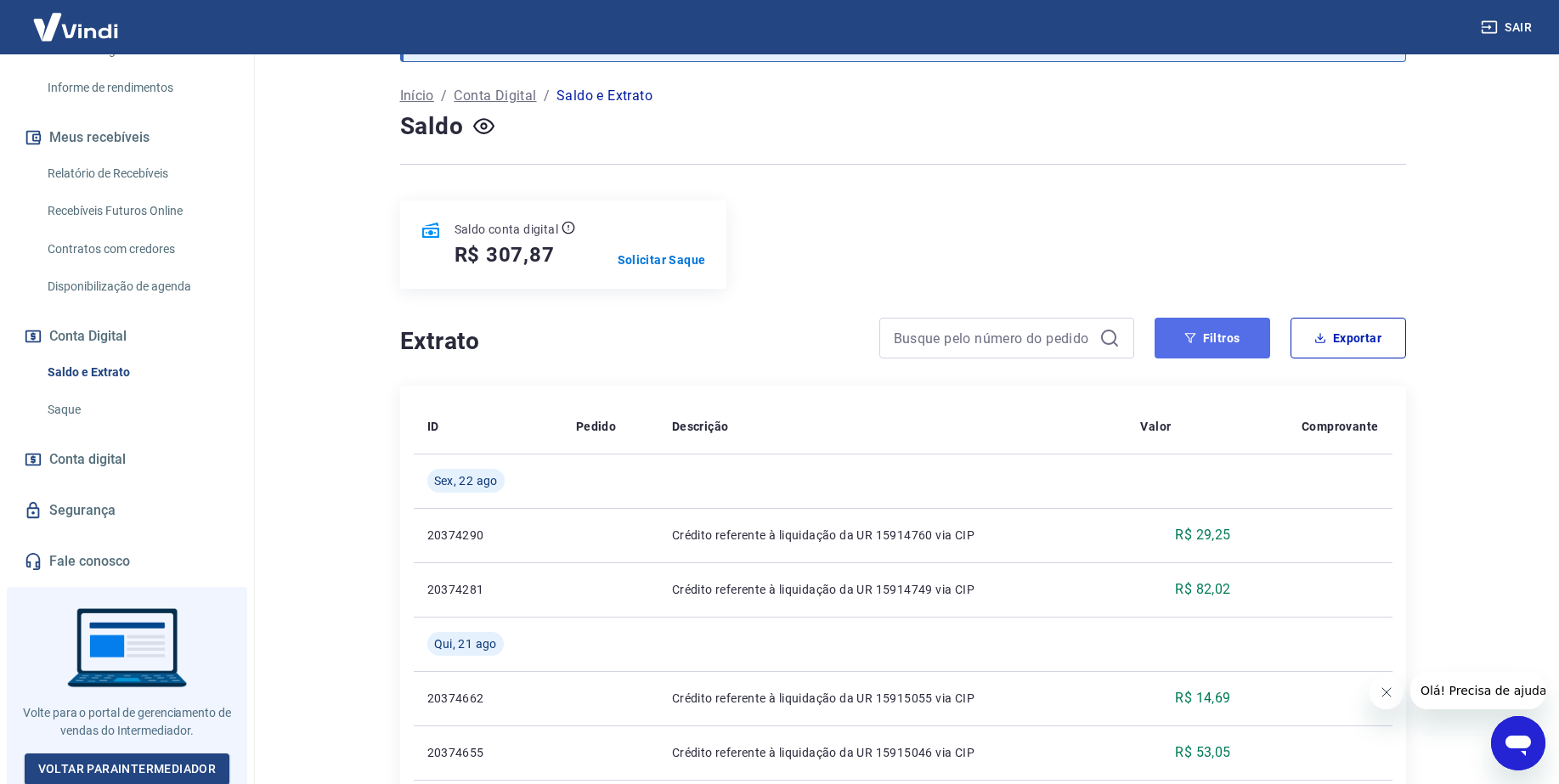
click at [1220, 342] on button "Filtros" at bounding box center [1213, 337] width 115 height 41
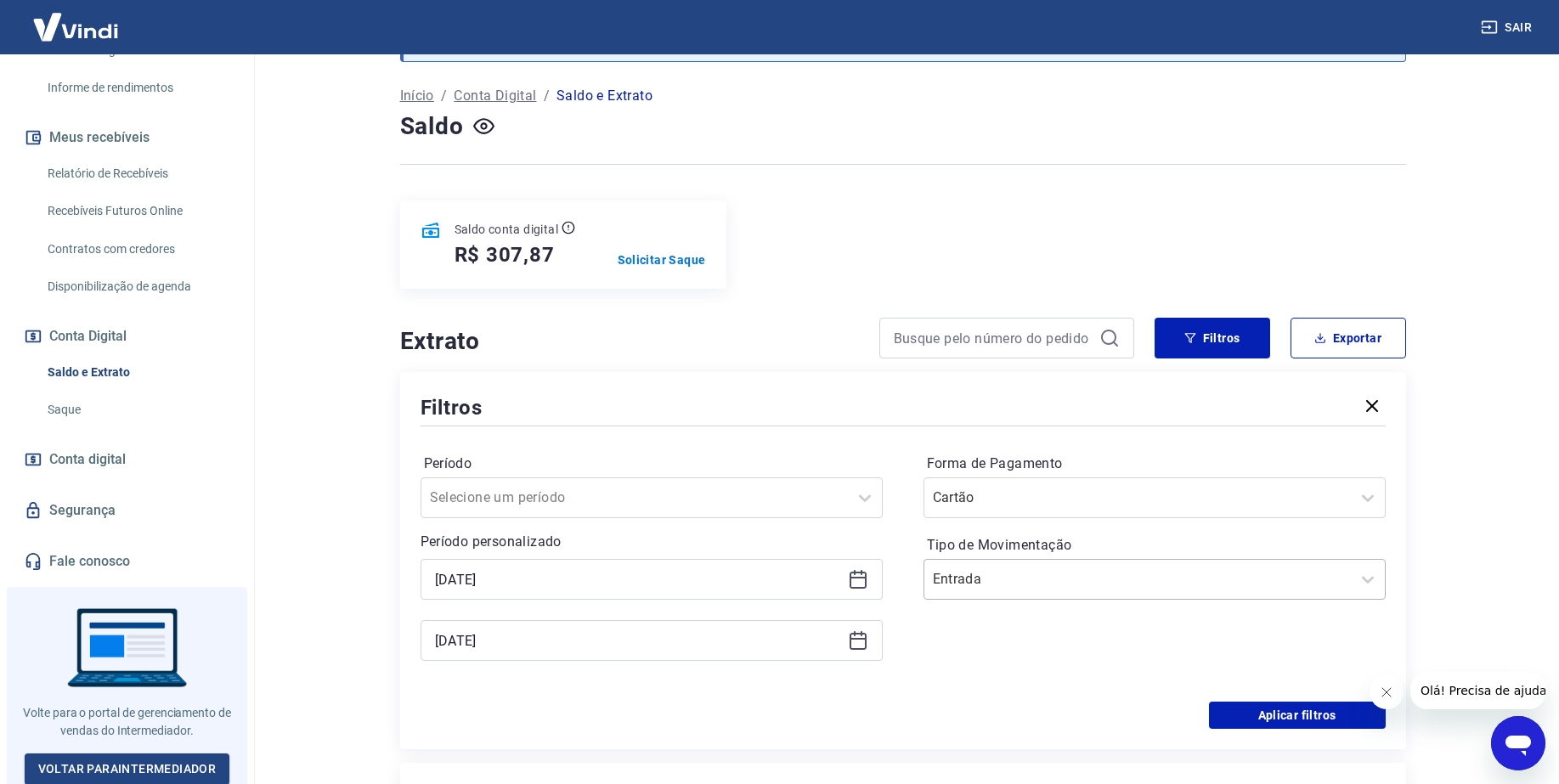
click at [983, 586] on input "Tipo de Movimentação" at bounding box center [1018, 579] width 171 height 20
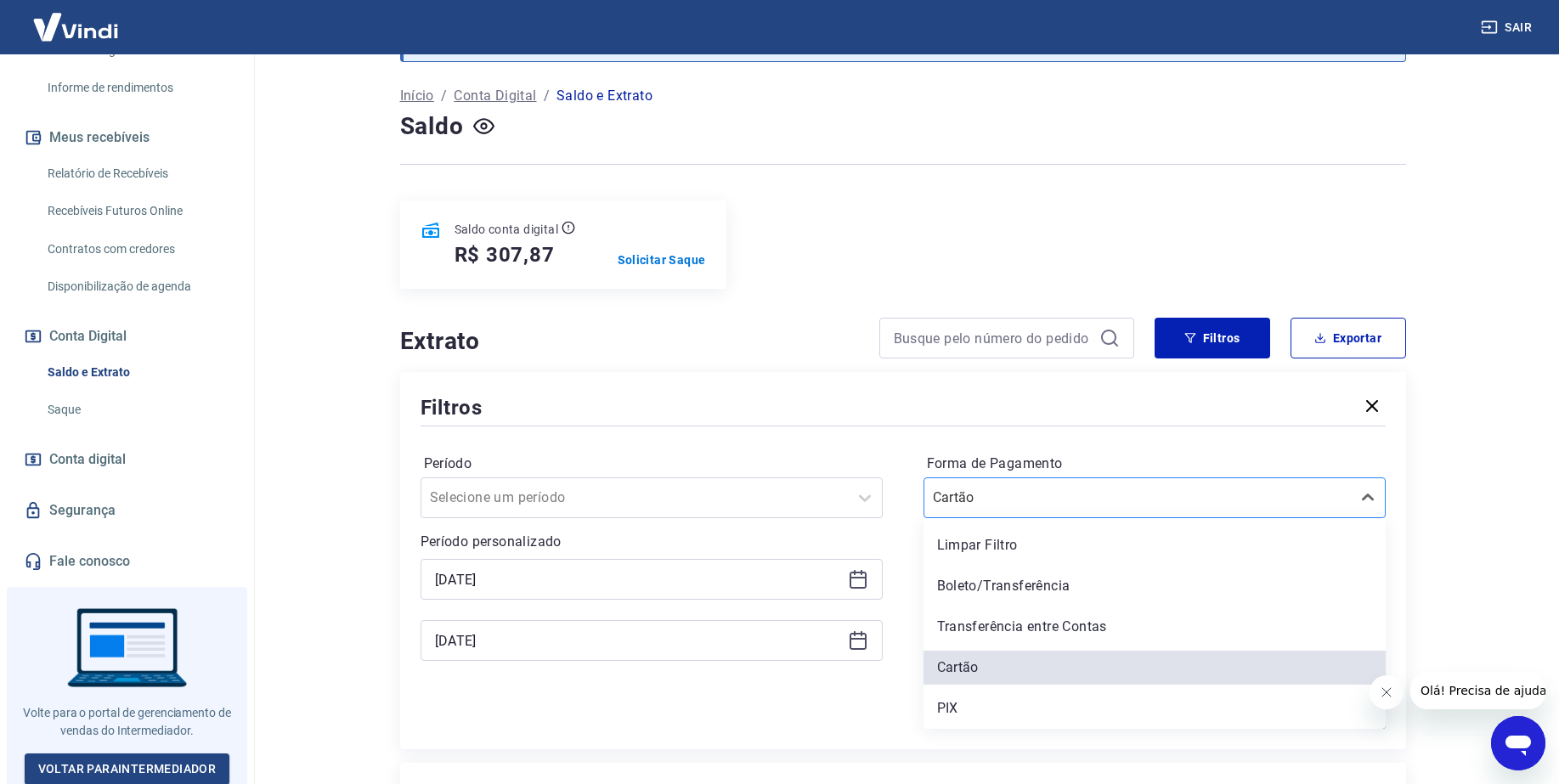
click at [1031, 489] on input "Forma de Pagamento" at bounding box center [1018, 497] width 171 height 20
click at [969, 707] on div "PIX" at bounding box center [1155, 708] width 462 height 34
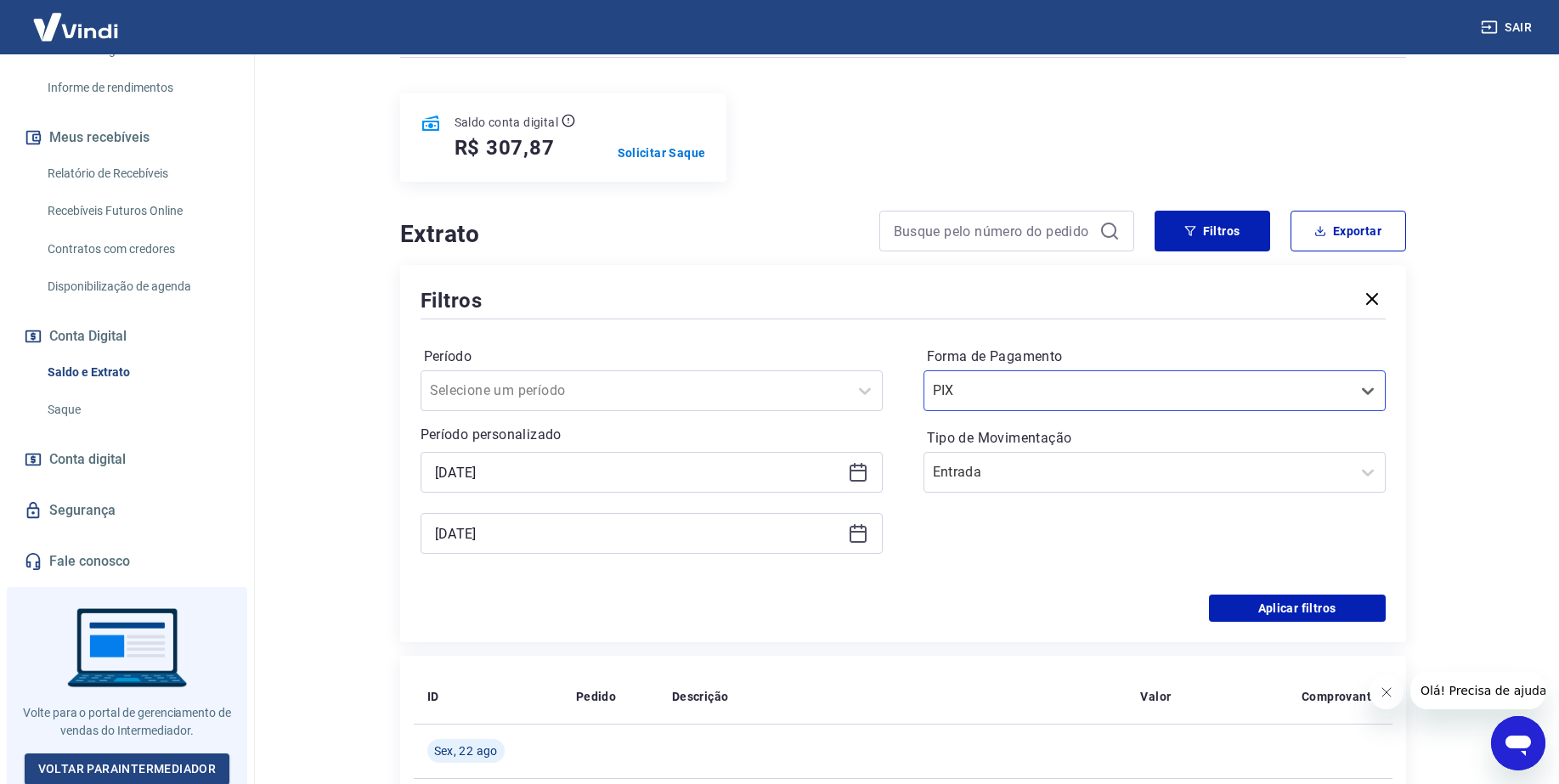
scroll to position [394, 0]
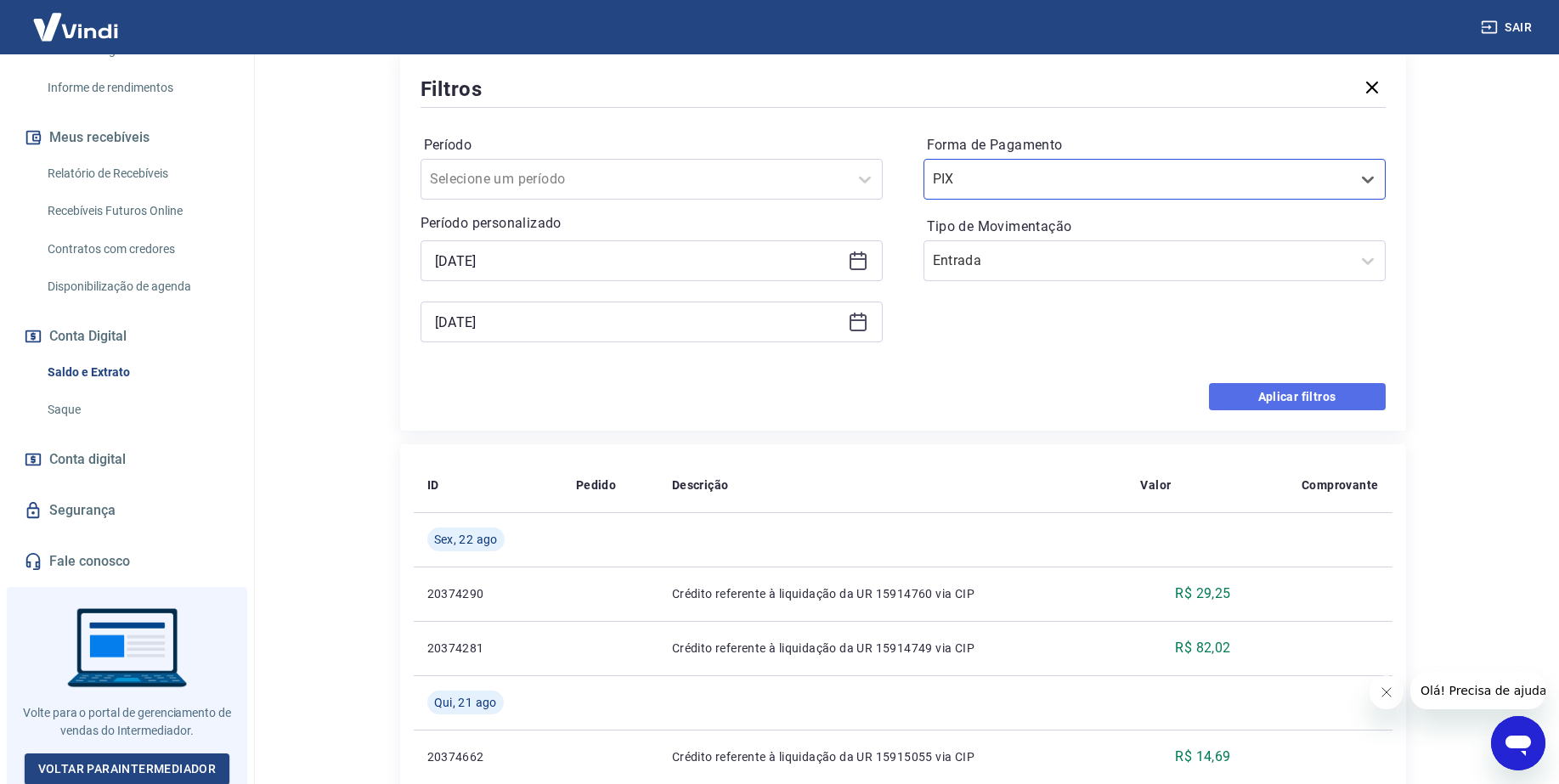
click at [1296, 397] on button "Aplicar filtros" at bounding box center [1297, 396] width 177 height 27
